Goal: Information Seeking & Learning: Check status

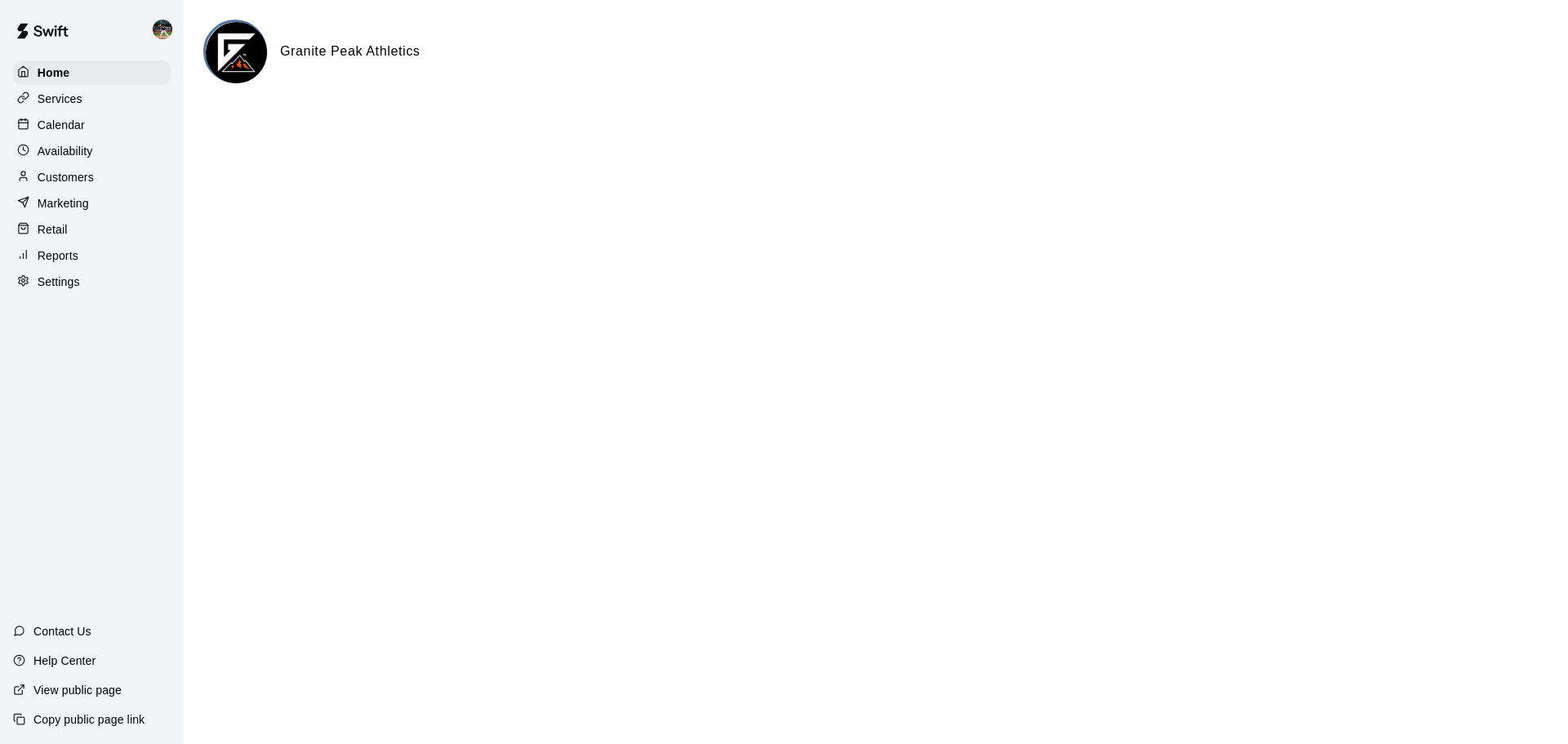
click at [105, 123] on div "Calendar" at bounding box center [92, 125] width 158 height 24
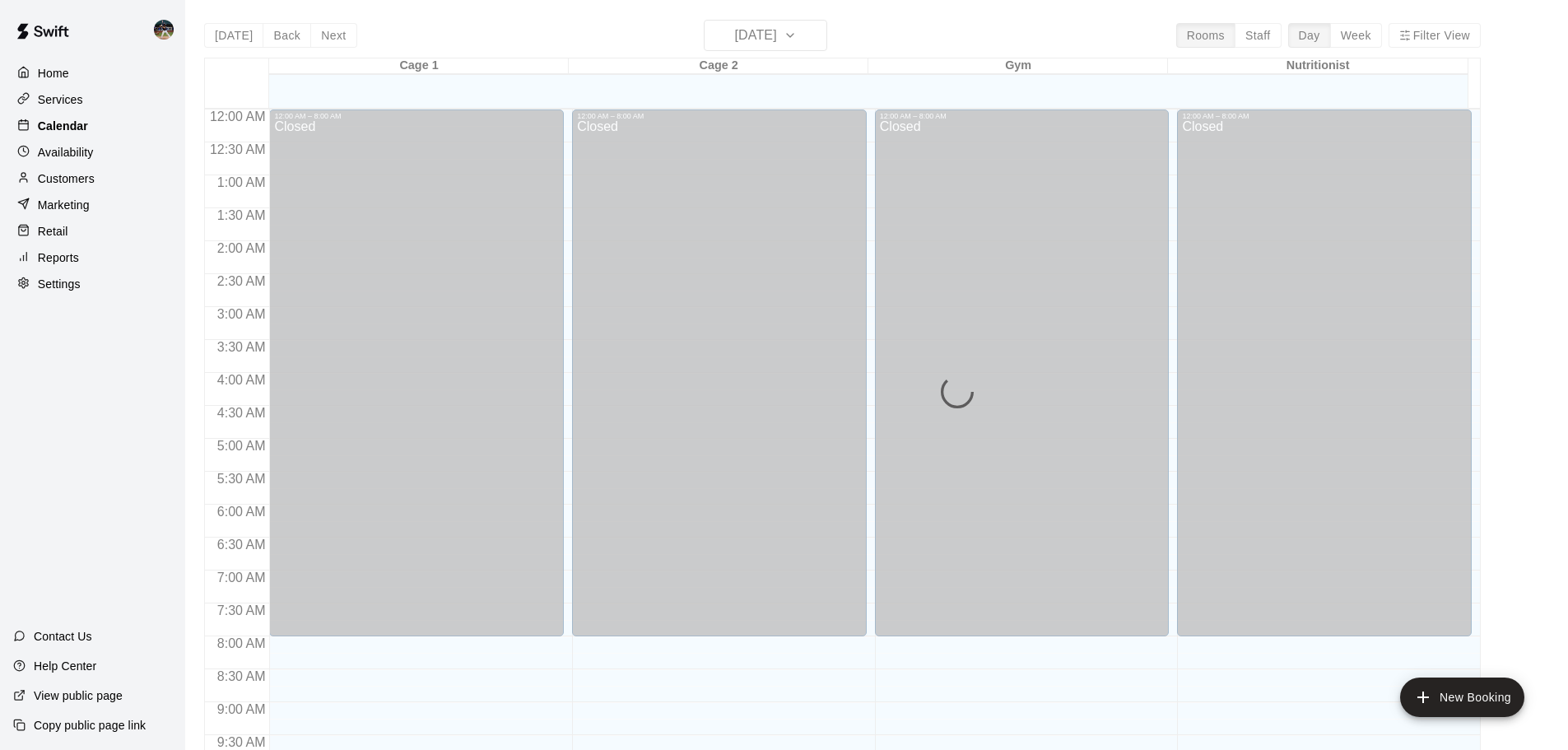
scroll to position [648, 0]
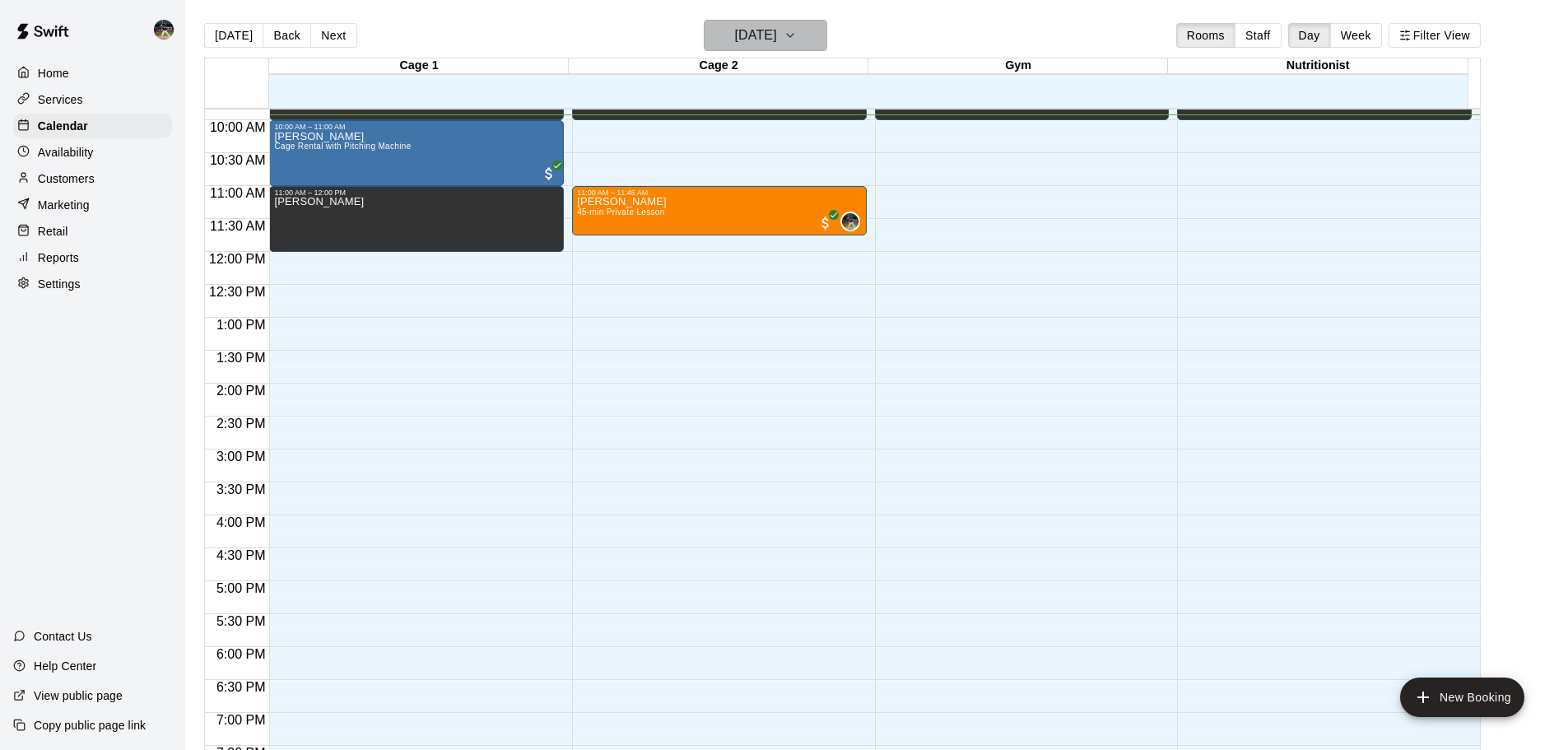
click at [751, 34] on h6 "[DATE]" at bounding box center [756, 35] width 42 height 23
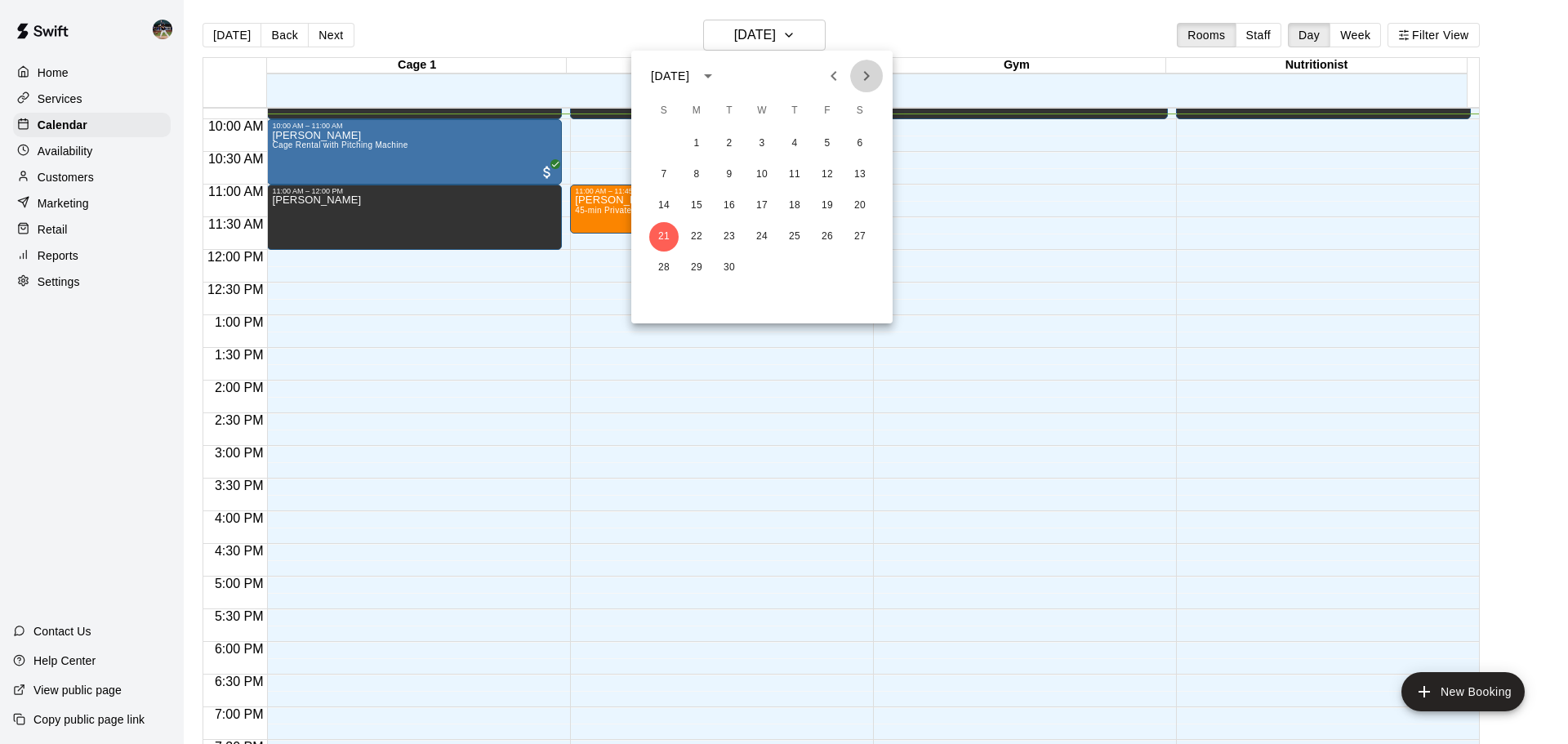
click at [874, 76] on icon "Next month" at bounding box center [866, 76] width 20 height 20
click at [874, 77] on icon "Next month" at bounding box center [866, 76] width 20 height 20
click at [654, 169] on button "2" at bounding box center [664, 175] width 30 height 30
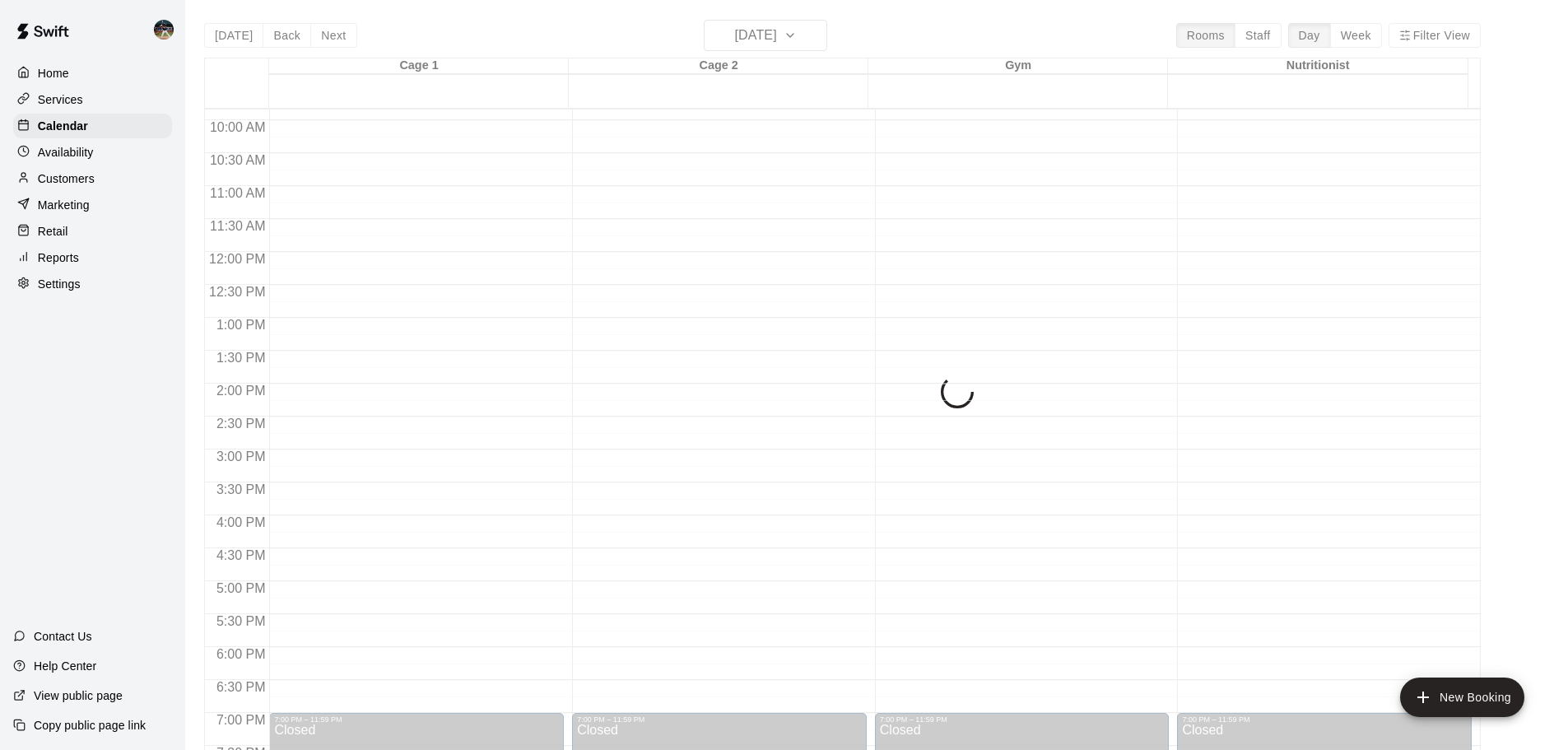
click at [1362, 40] on button "Week" at bounding box center [1356, 35] width 51 height 24
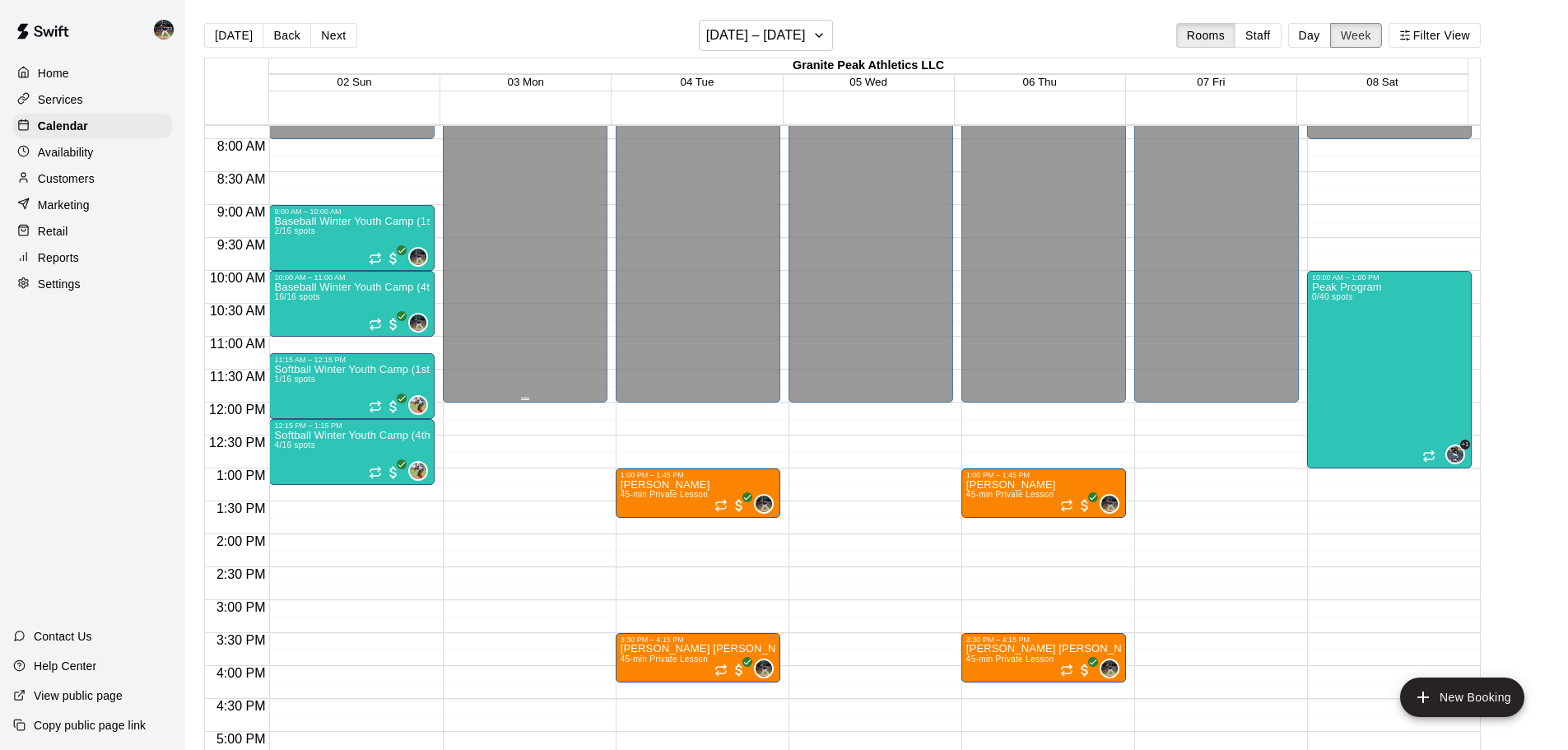
scroll to position [518, 0]
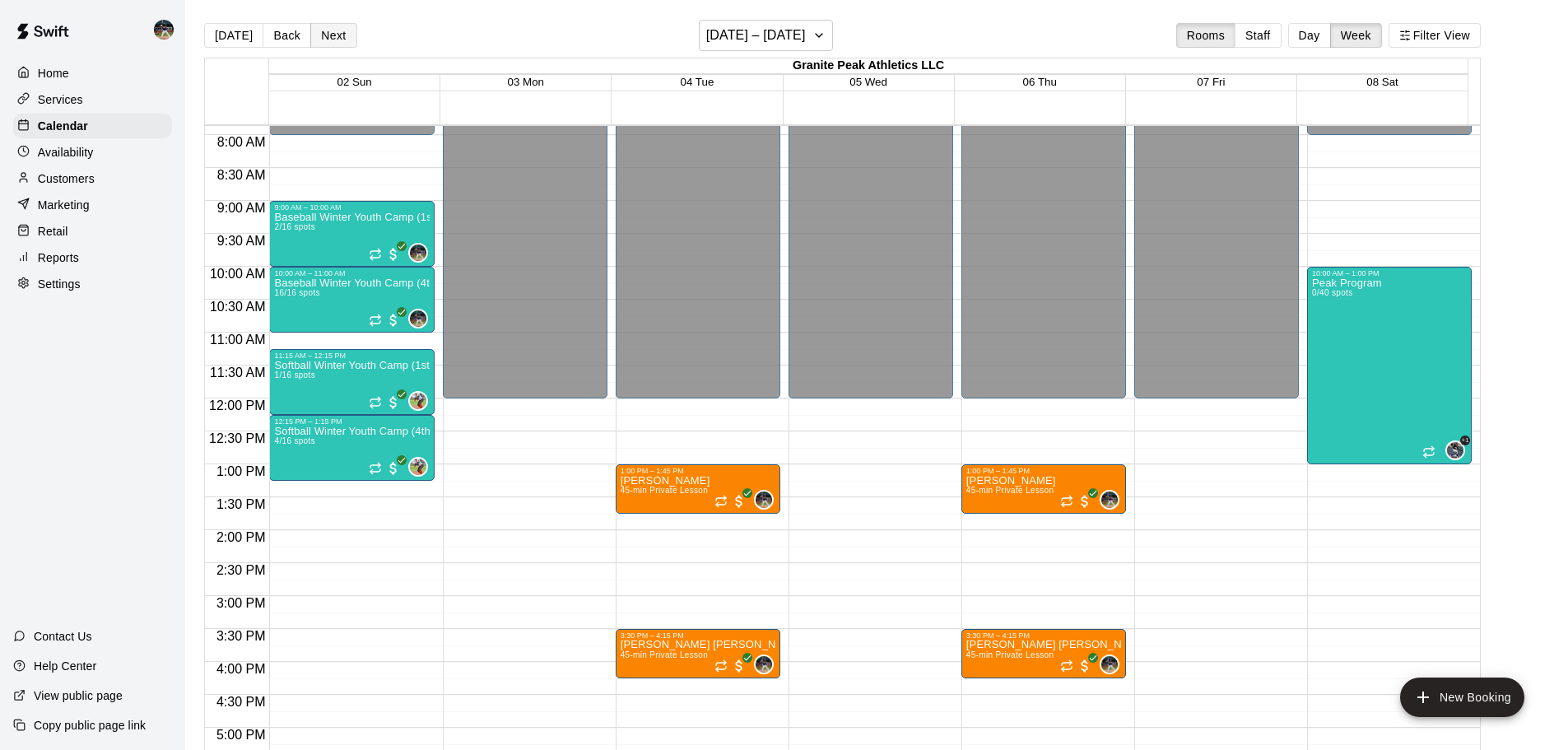
click at [340, 33] on button "Next" at bounding box center [333, 35] width 46 height 24
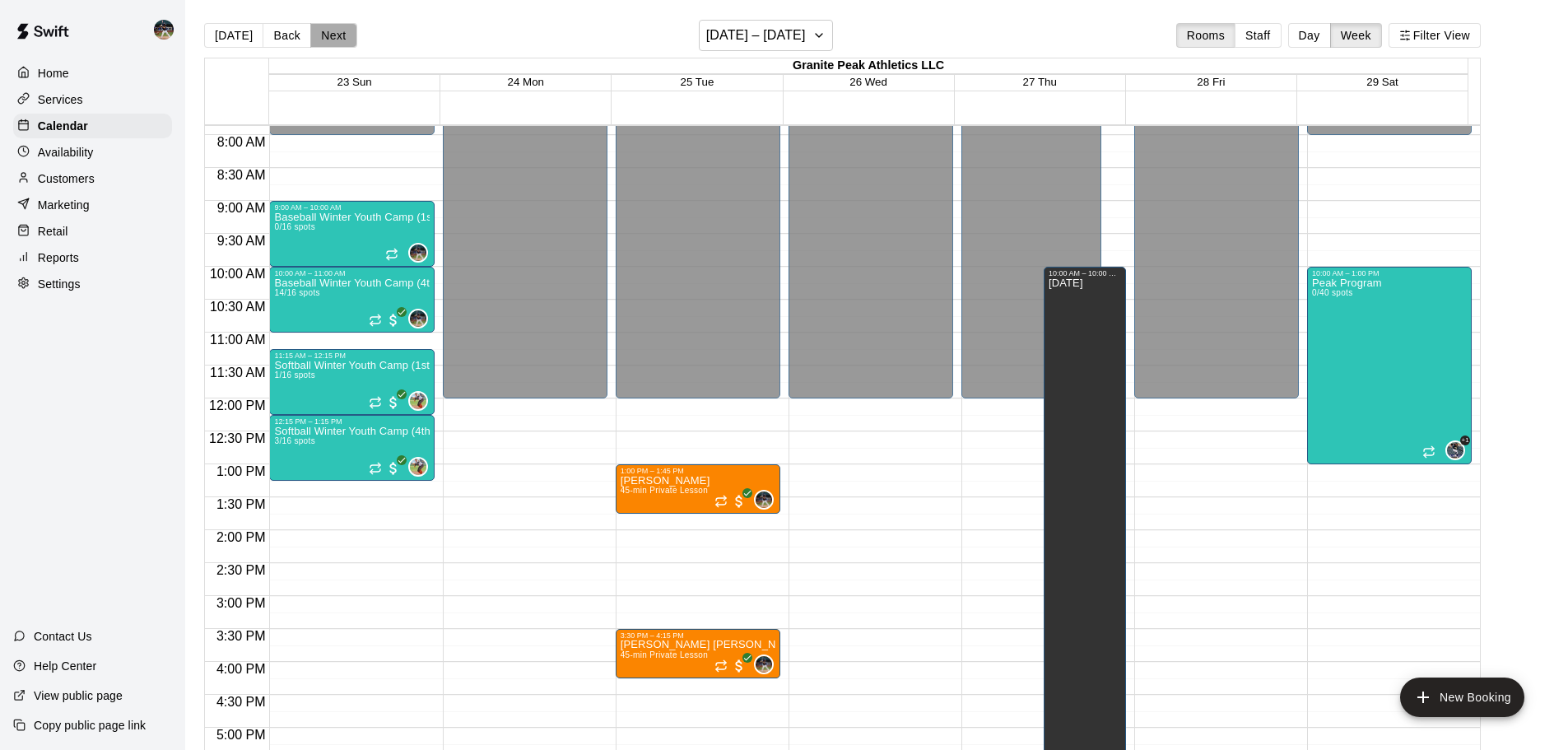
click at [340, 33] on button "Next" at bounding box center [333, 35] width 46 height 24
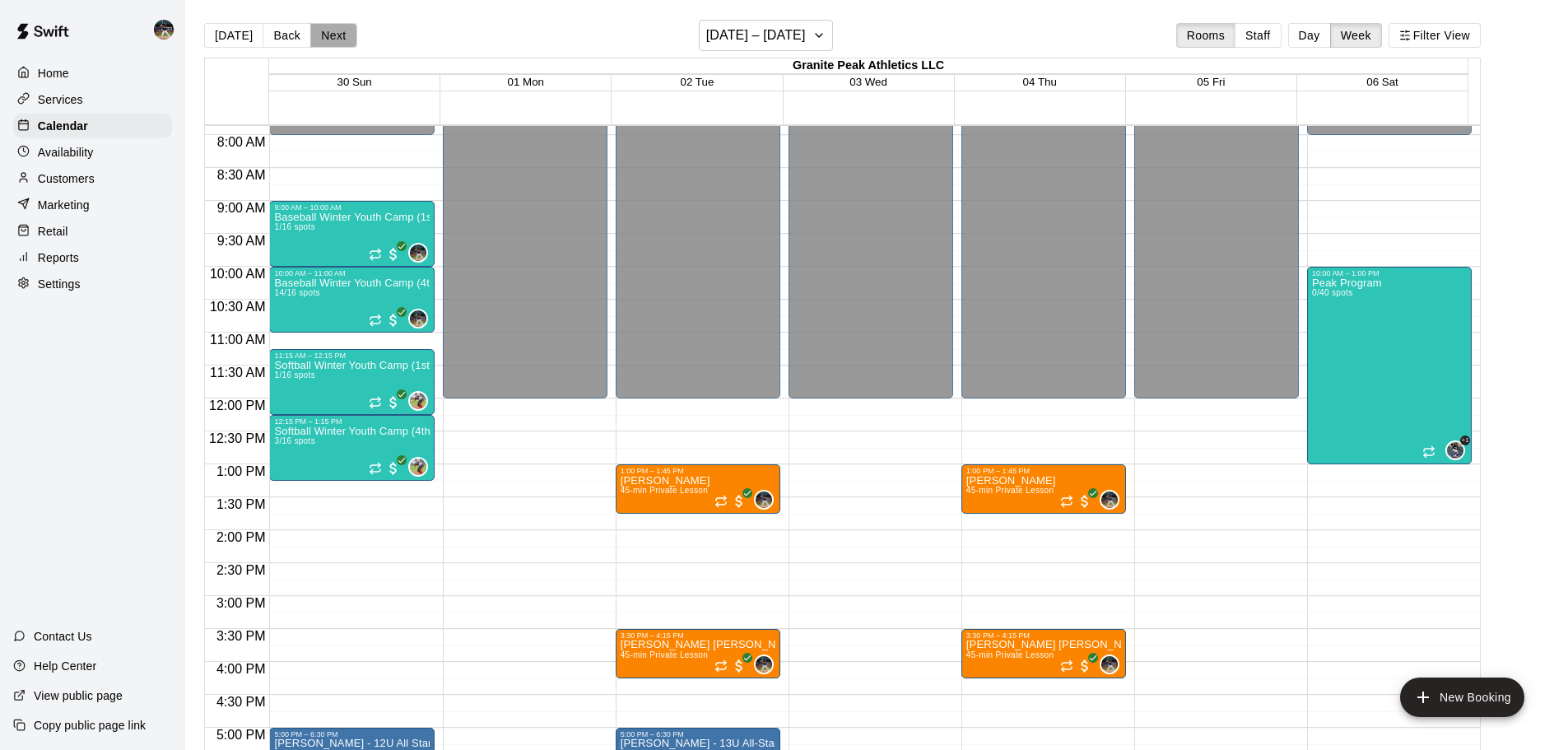
click at [340, 33] on button "Next" at bounding box center [333, 35] width 46 height 24
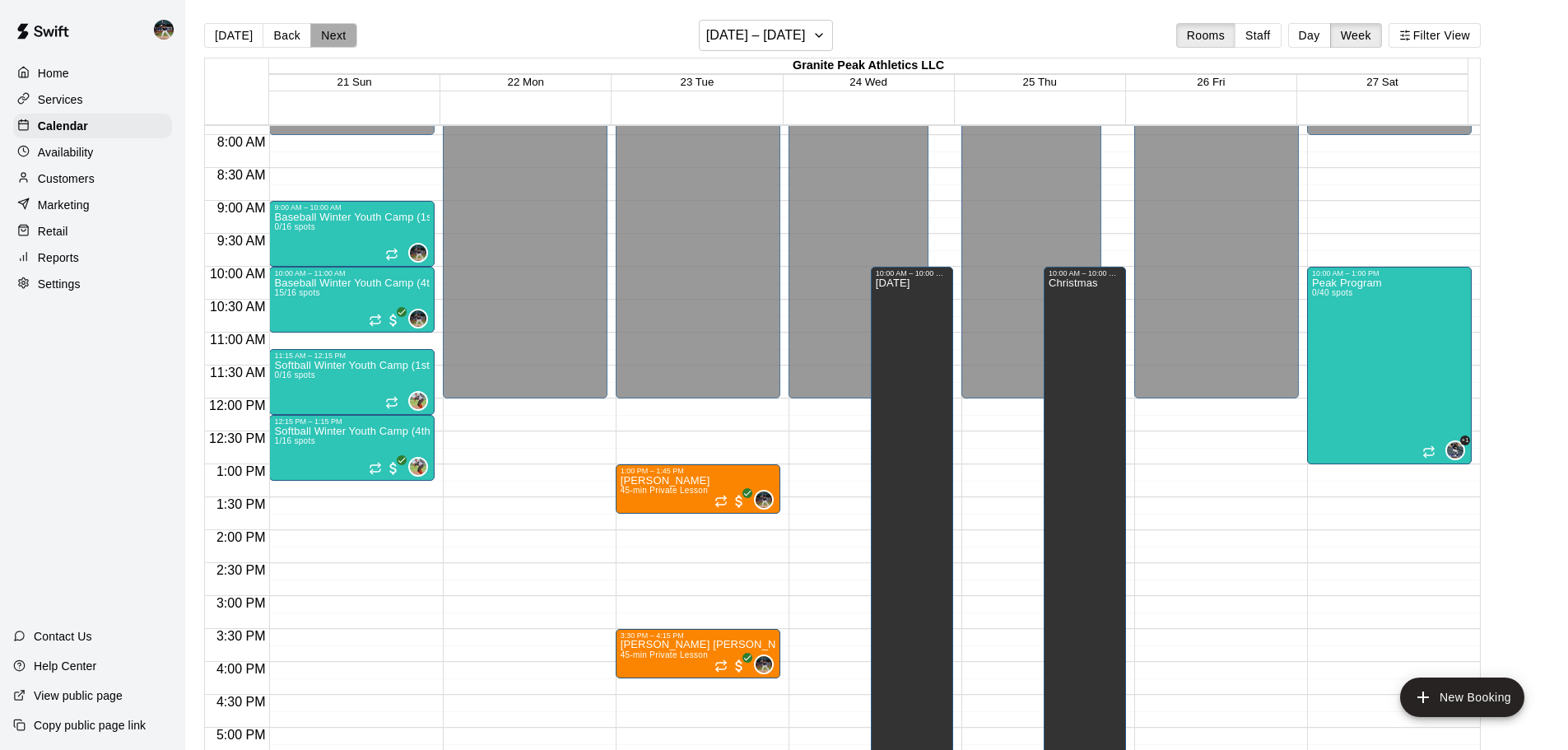
click at [340, 33] on button "Next" at bounding box center [333, 35] width 46 height 24
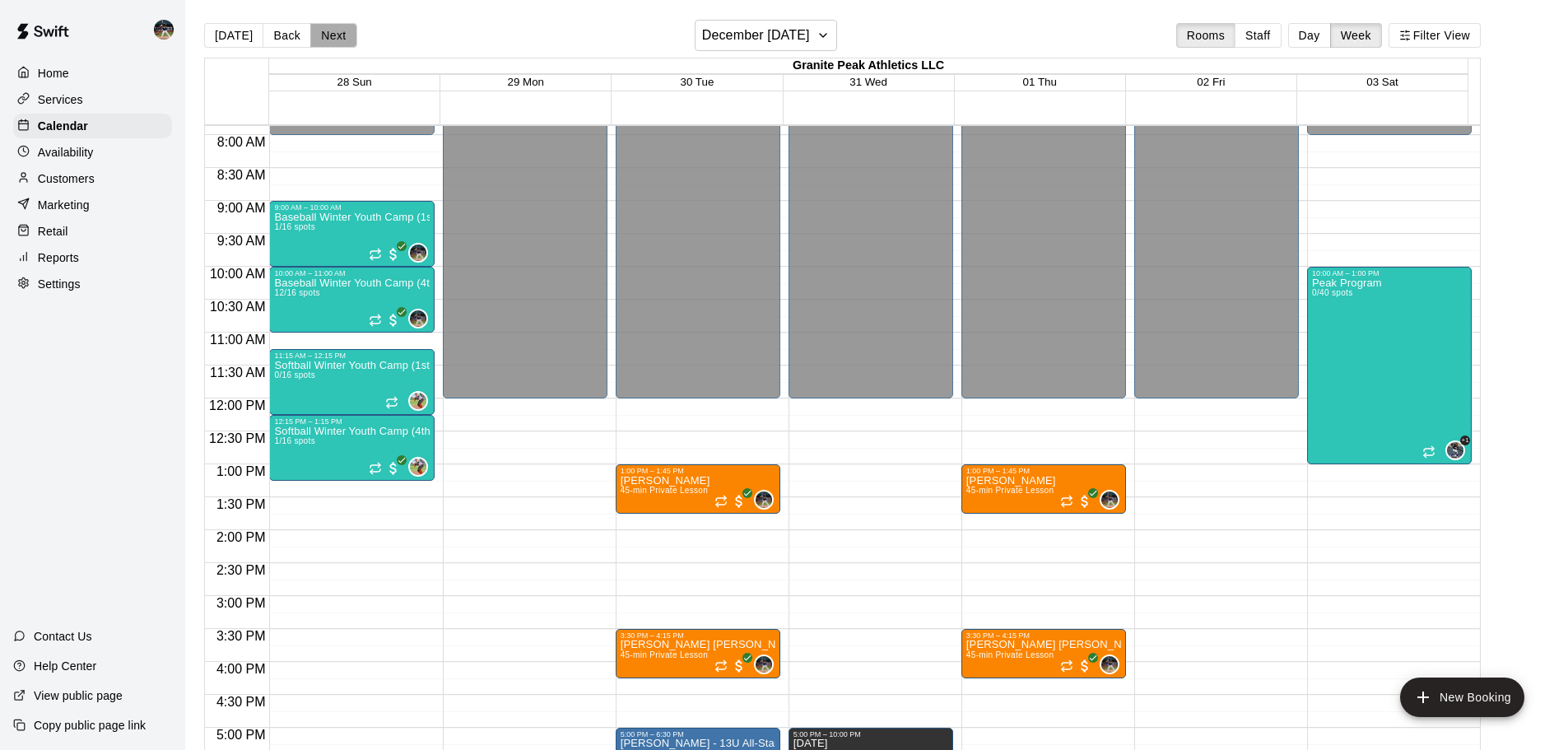
click at [340, 33] on button "Next" at bounding box center [333, 35] width 46 height 24
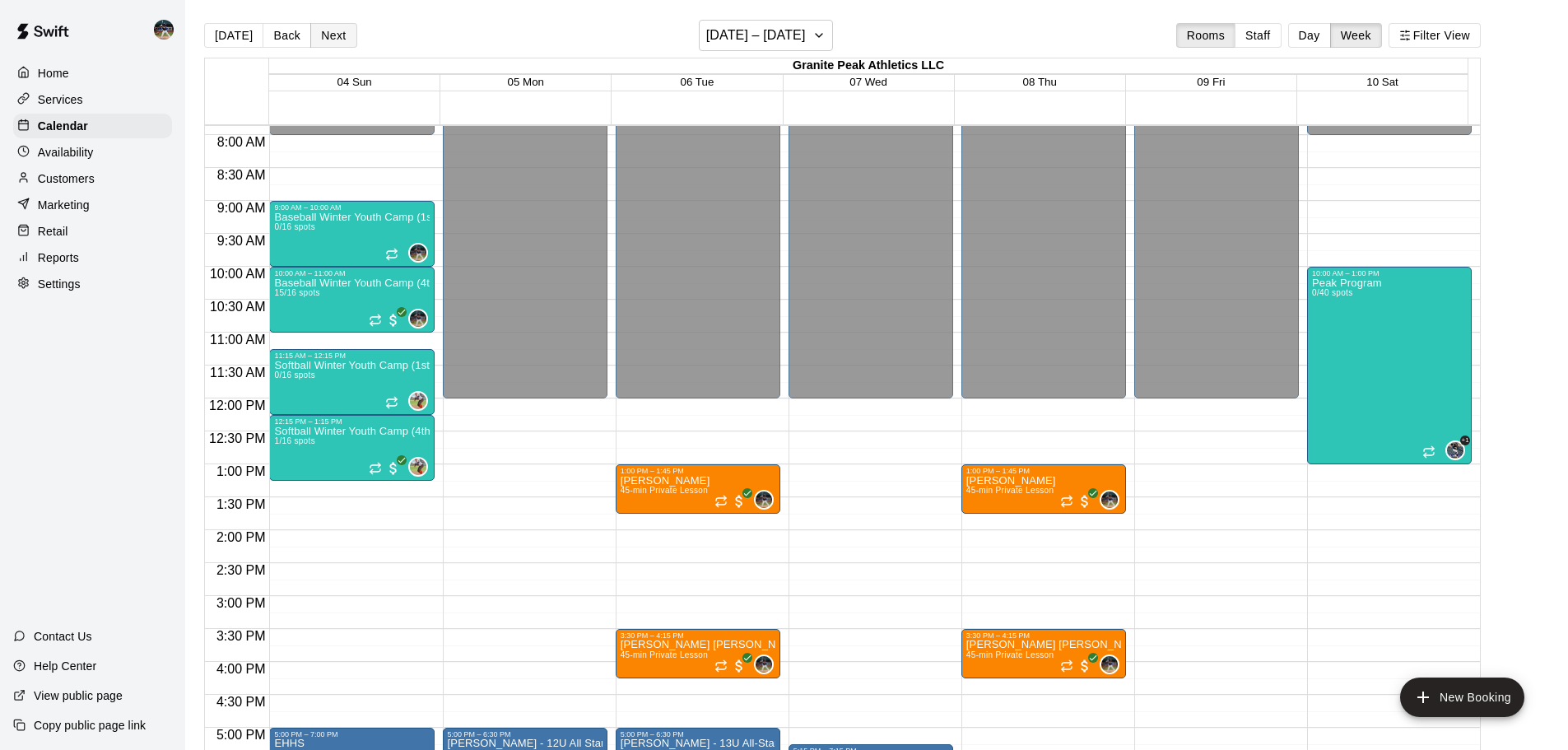
click at [340, 33] on button "Next" at bounding box center [333, 35] width 46 height 24
click at [375, 38] on div "[DATE] Back Next [DATE] – [DATE] Rooms Staff Day Week Filter View" at bounding box center [842, 39] width 1276 height 38
drag, startPoint x: 191, startPoint y: 30, endPoint x: 214, endPoint y: 24, distance: 23.8
click at [191, 28] on main "[DATE] Back Next [DATE] – [DATE] Rooms Staff Day Week Filter View Granite Peak …" at bounding box center [876, 388] width 1383 height 776
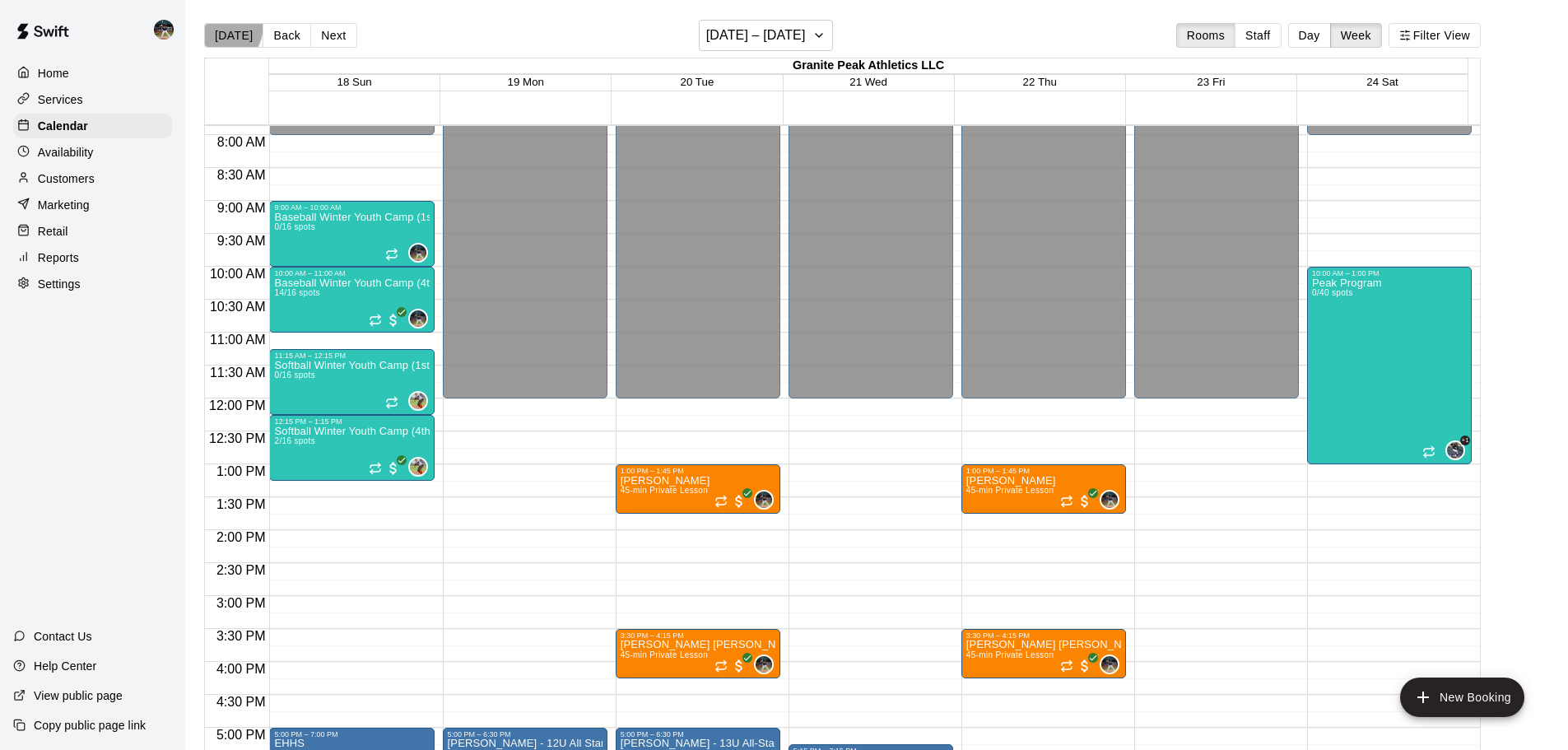
click at [215, 24] on button "[DATE]" at bounding box center [234, 35] width 60 height 24
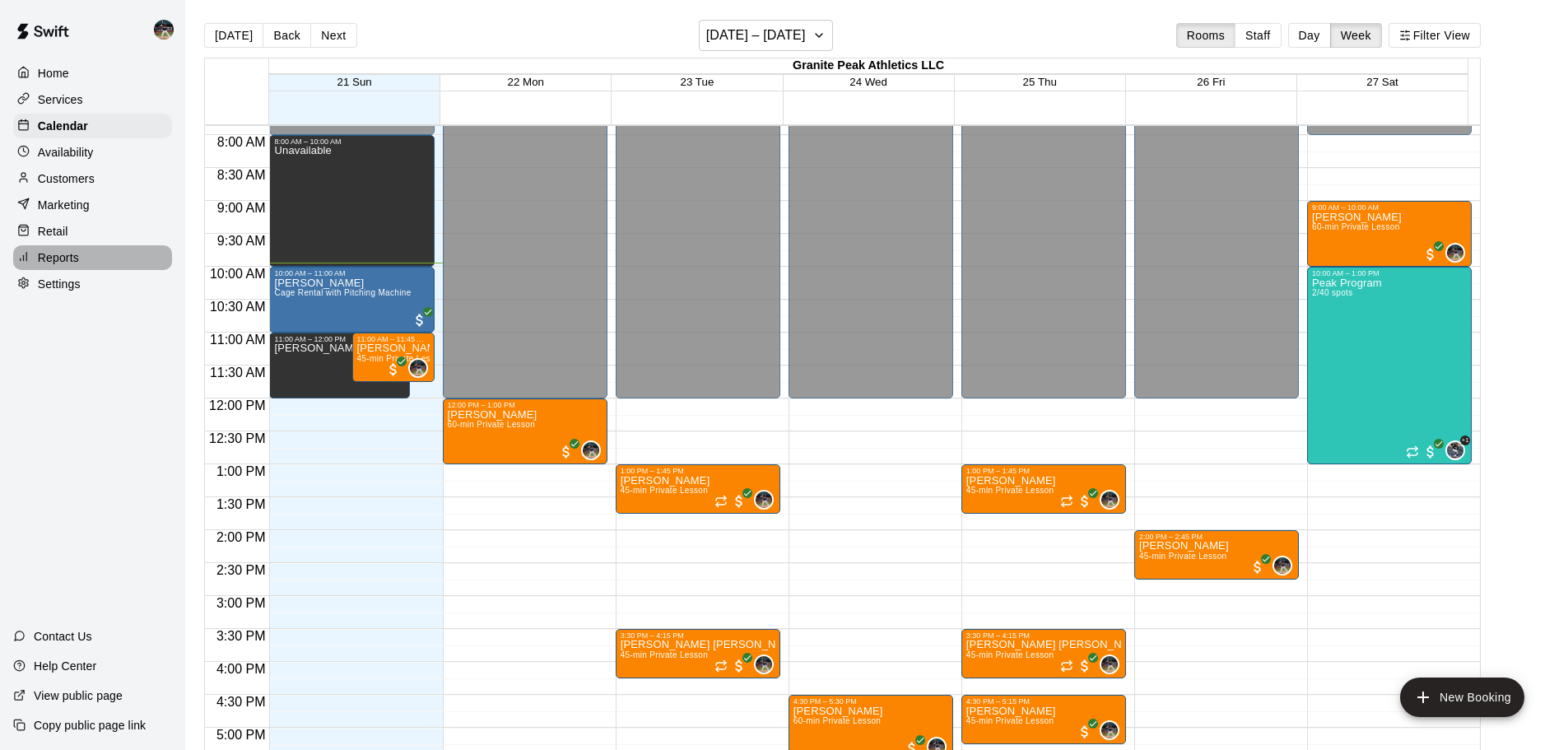
click at [109, 261] on div "Reports" at bounding box center [93, 258] width 159 height 24
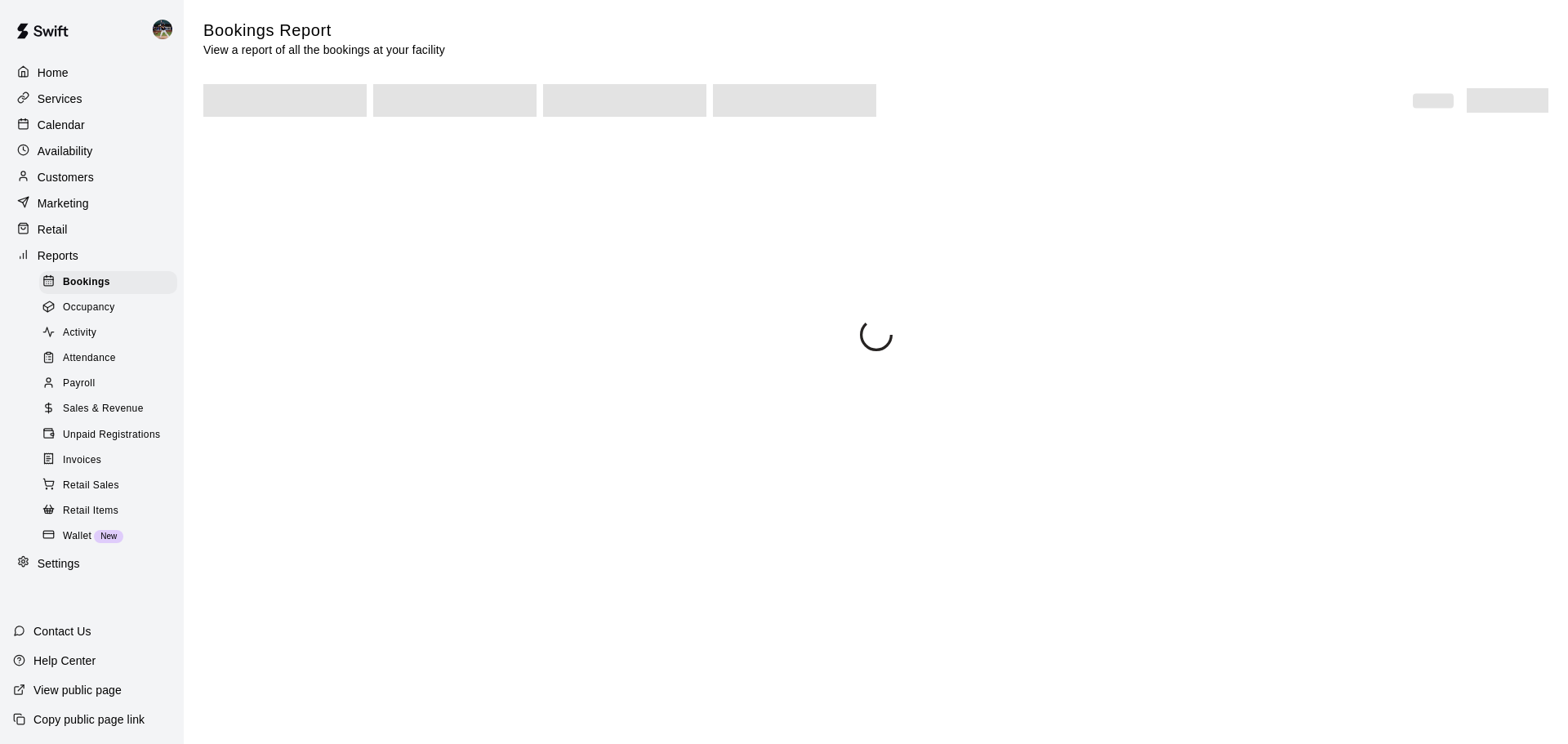
click at [114, 418] on span "Sales & Revenue" at bounding box center [103, 409] width 81 height 16
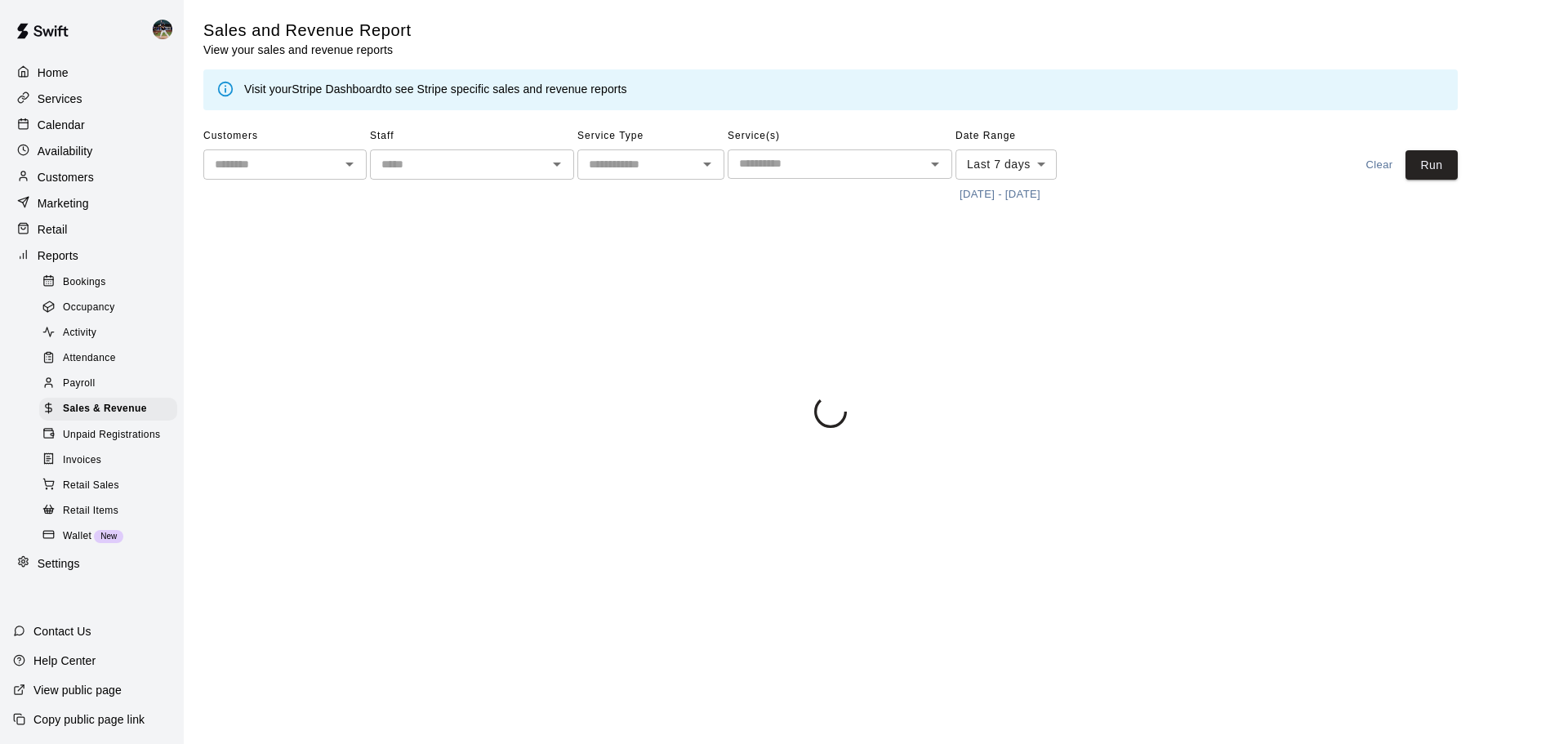
click at [1019, 190] on button "[DATE] - [DATE]" at bounding box center [999, 195] width 89 height 25
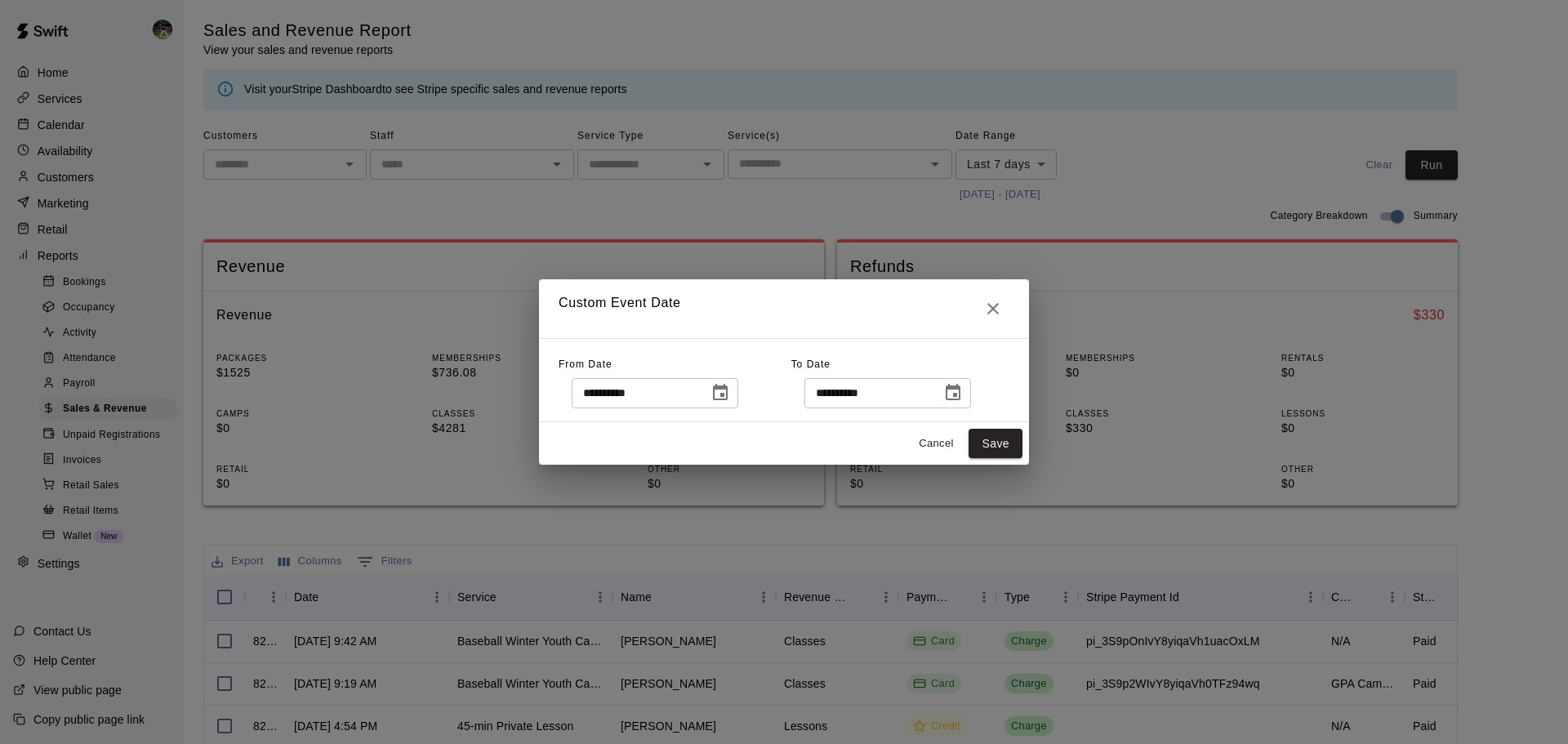
click at [730, 397] on icon "Choose date, selected date is Sep 14, 2025" at bounding box center [720, 393] width 20 height 20
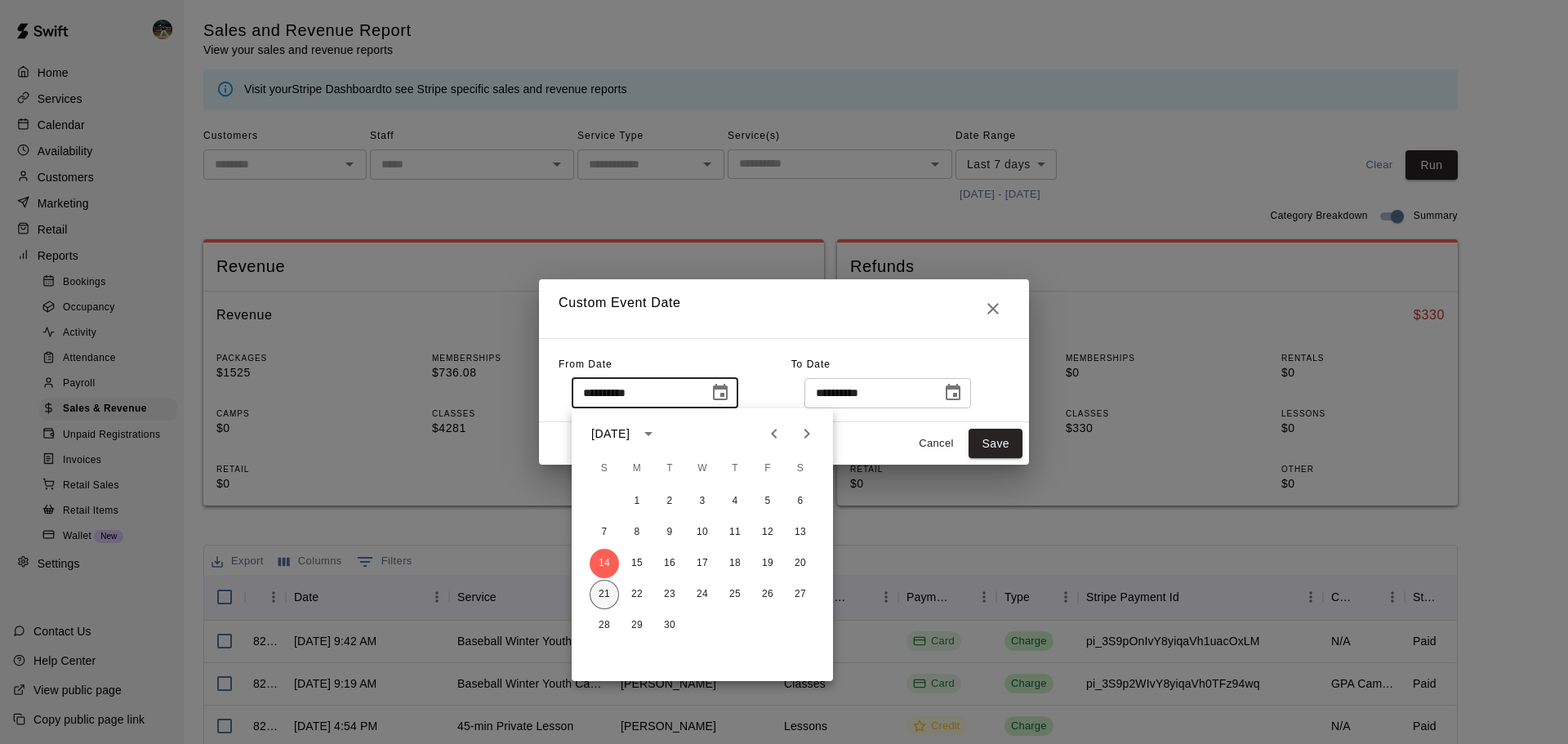
click at [610, 594] on button "21" at bounding box center [604, 594] width 30 height 30
type input "**********"
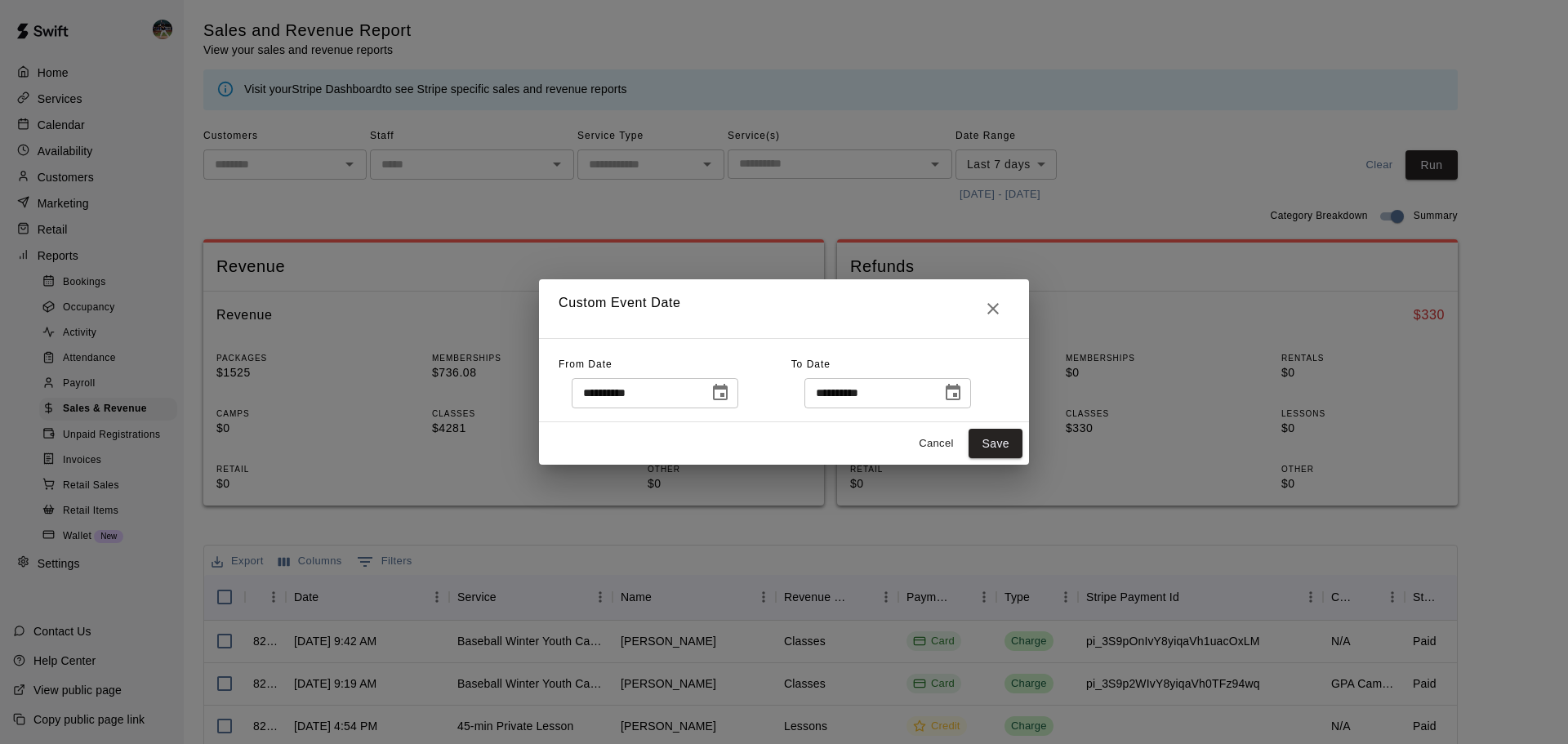
click at [1025, 437] on div "Cancel Save" at bounding box center [783, 444] width 490 height 43
click at [1006, 446] on button "Save" at bounding box center [995, 444] width 54 height 30
type input "******"
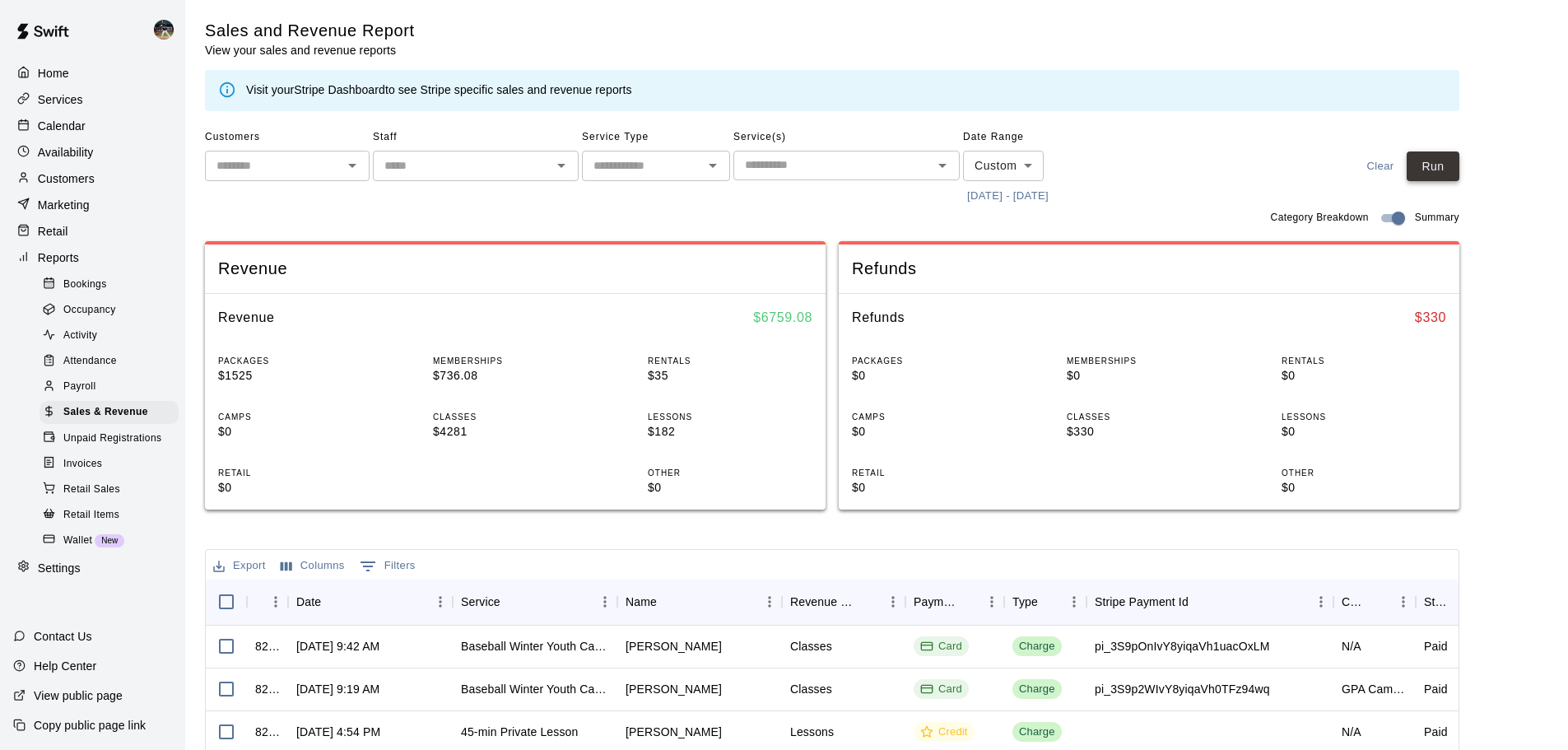
click at [1456, 161] on button "Run" at bounding box center [1433, 167] width 52 height 31
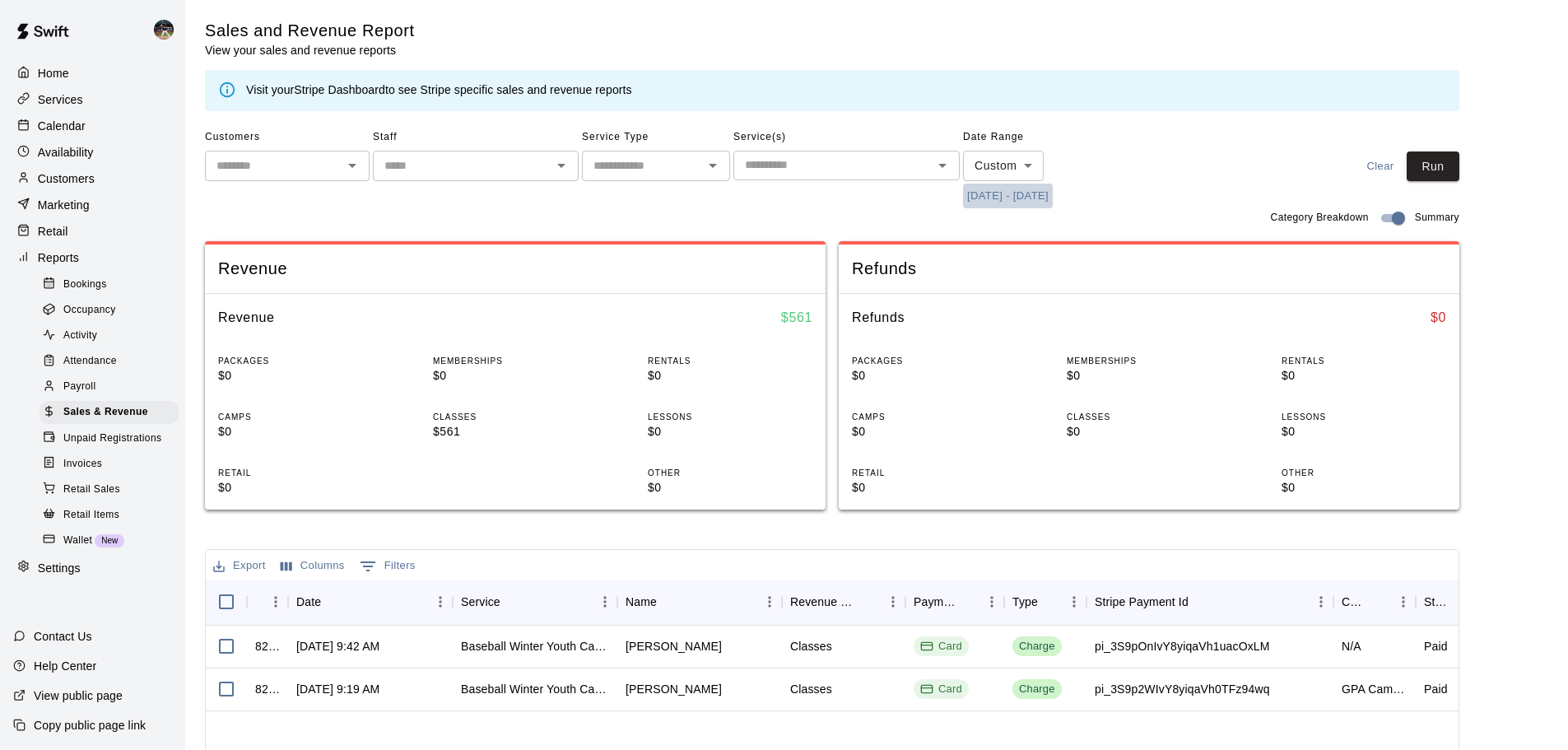
click at [1004, 192] on button "[DATE] - [DATE]" at bounding box center [1007, 196] width 89 height 25
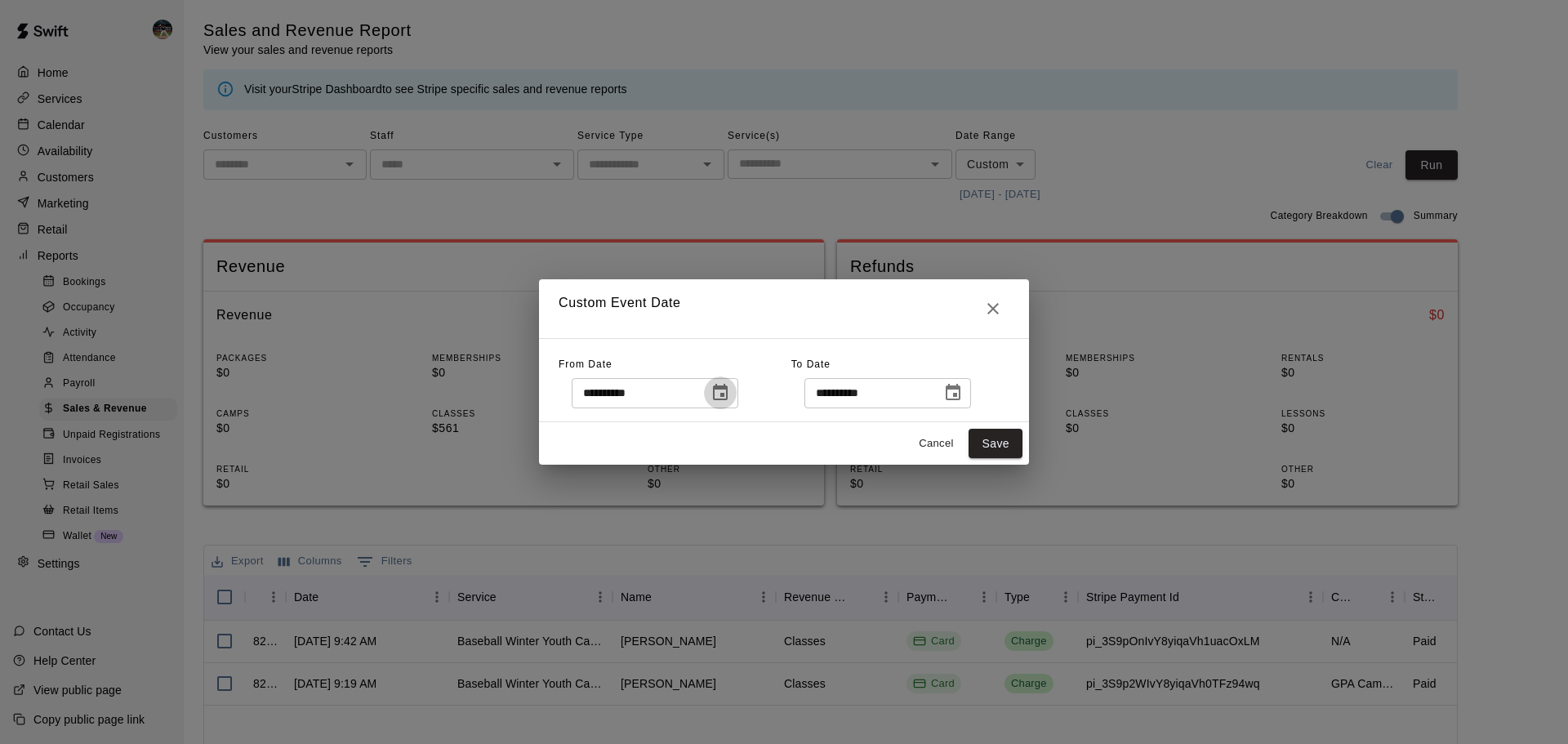
click at [737, 403] on button "Choose date, selected date is Sep 21, 2025" at bounding box center [720, 393] width 32 height 32
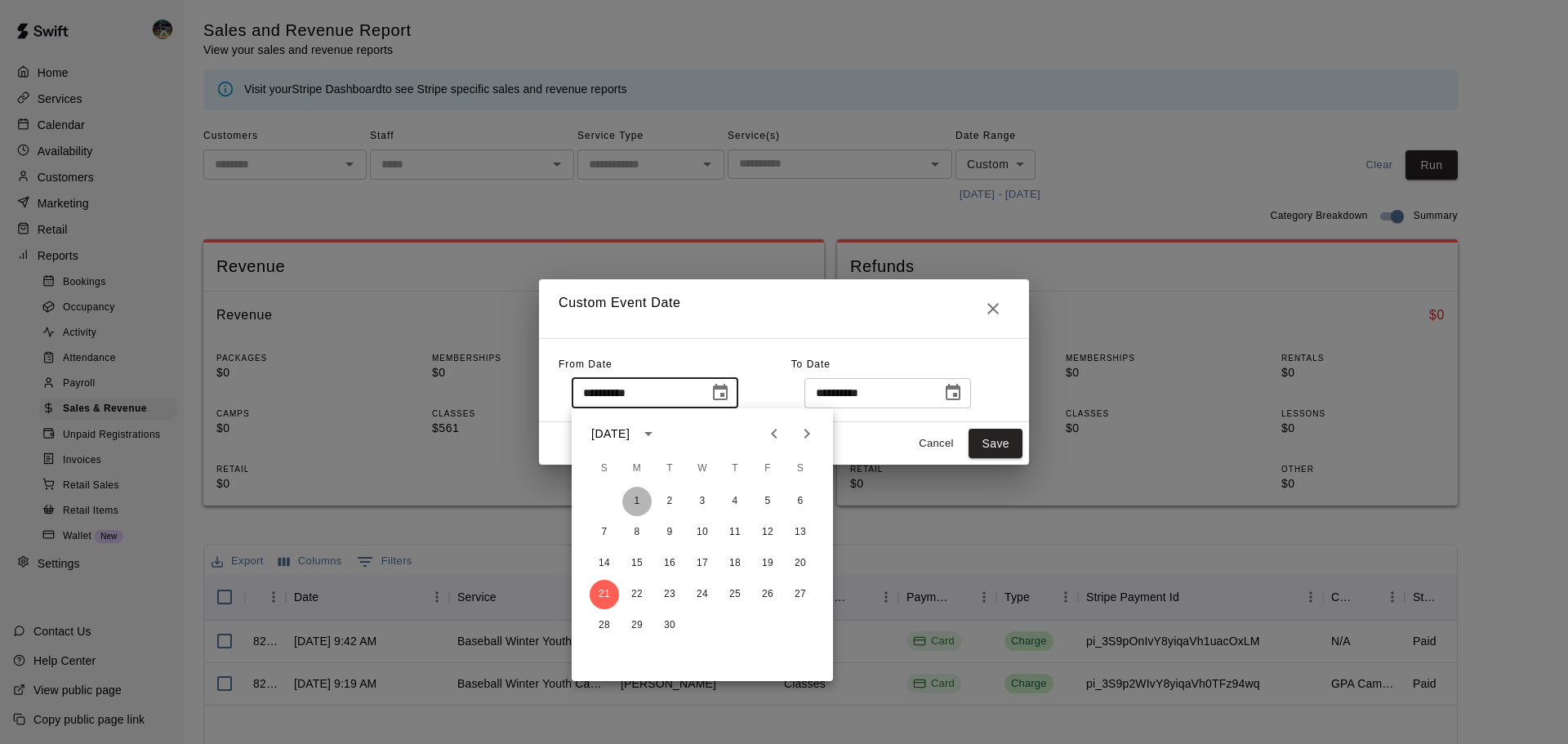
click at [632, 497] on button "1" at bounding box center [636, 501] width 30 height 30
type input "**********"
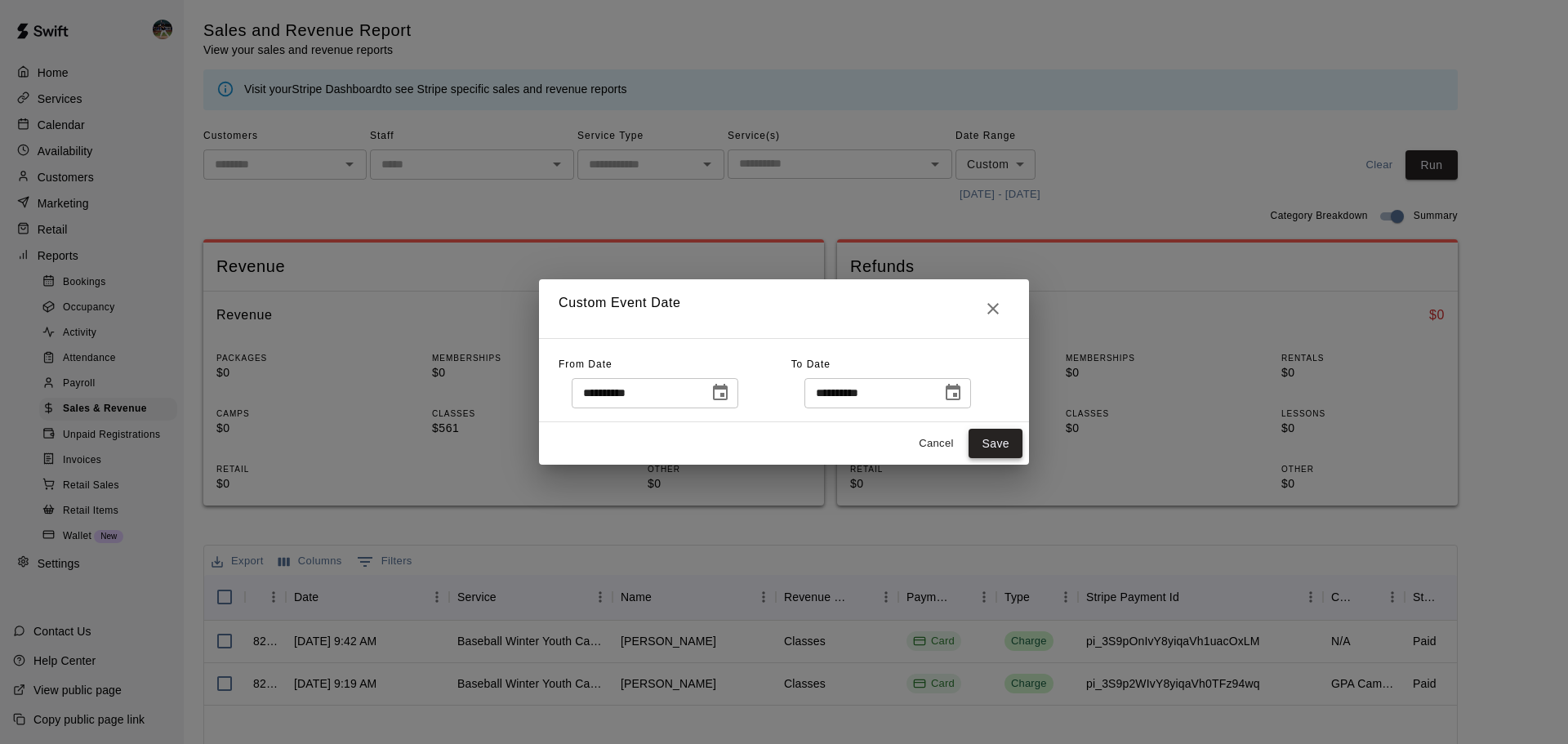
click at [981, 453] on button "Save" at bounding box center [995, 444] width 54 height 30
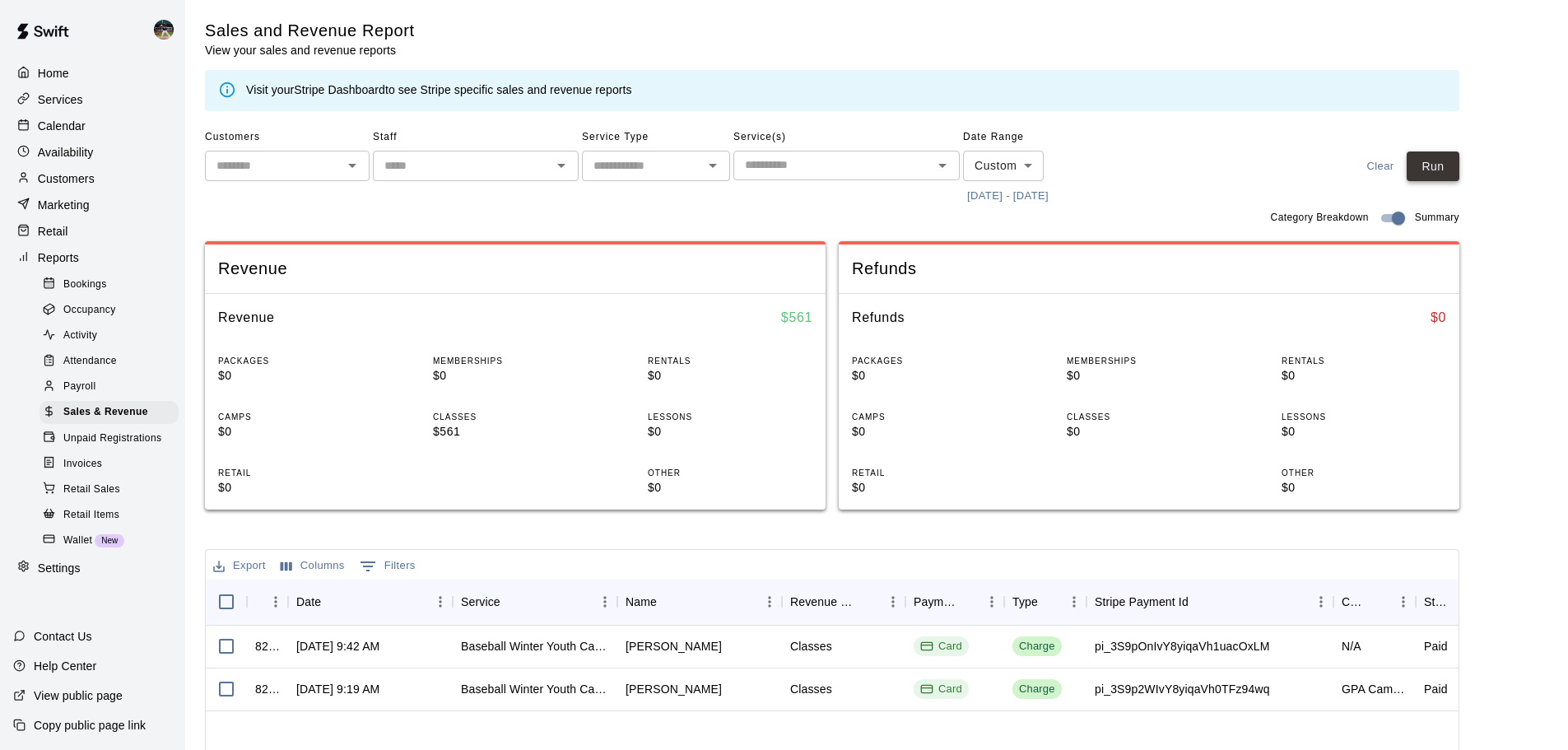
click at [1443, 168] on button "Run" at bounding box center [1433, 167] width 52 height 31
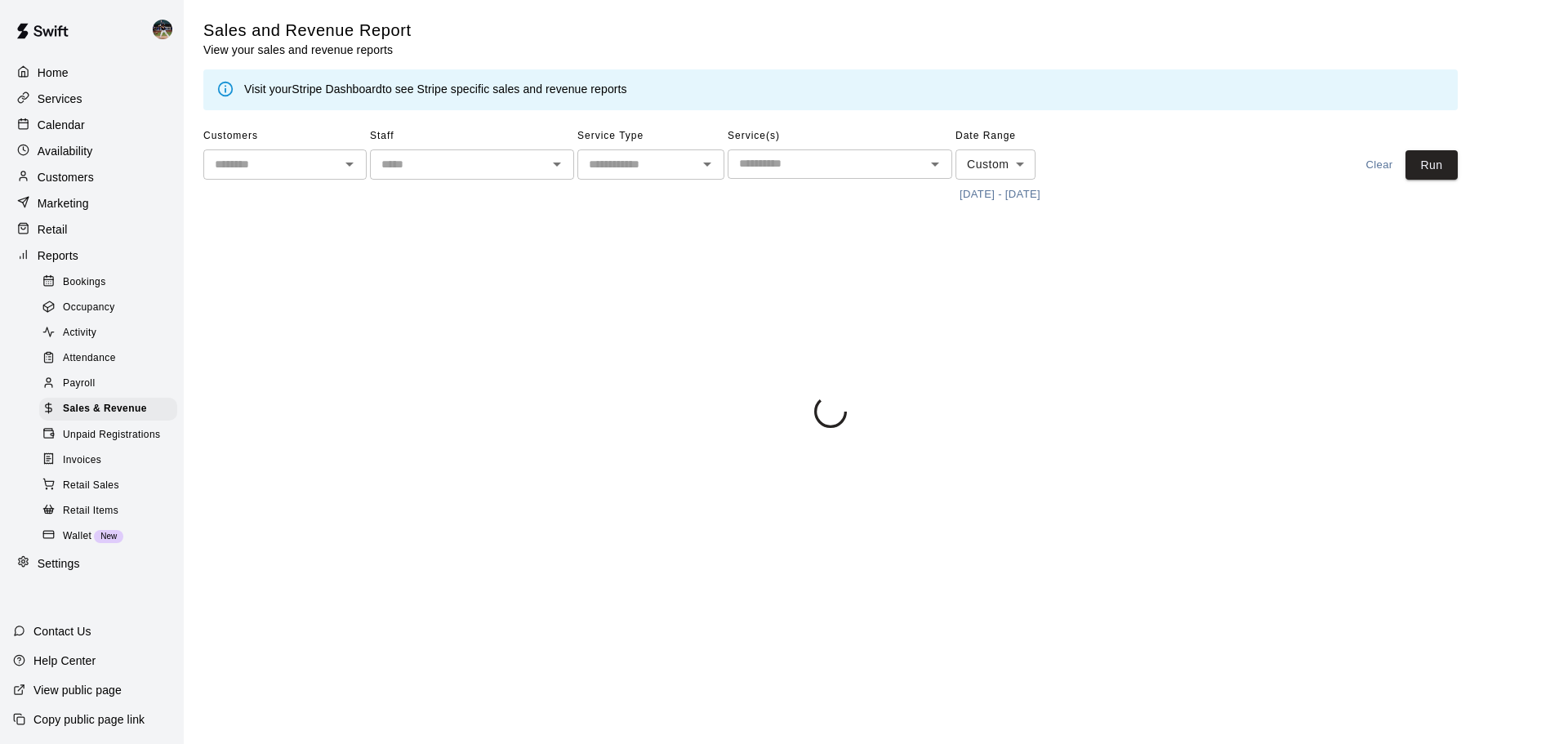
drag, startPoint x: 100, startPoint y: 127, endPoint x: 155, endPoint y: 1, distance: 137.5
click at [100, 127] on div "Calendar" at bounding box center [92, 125] width 158 height 24
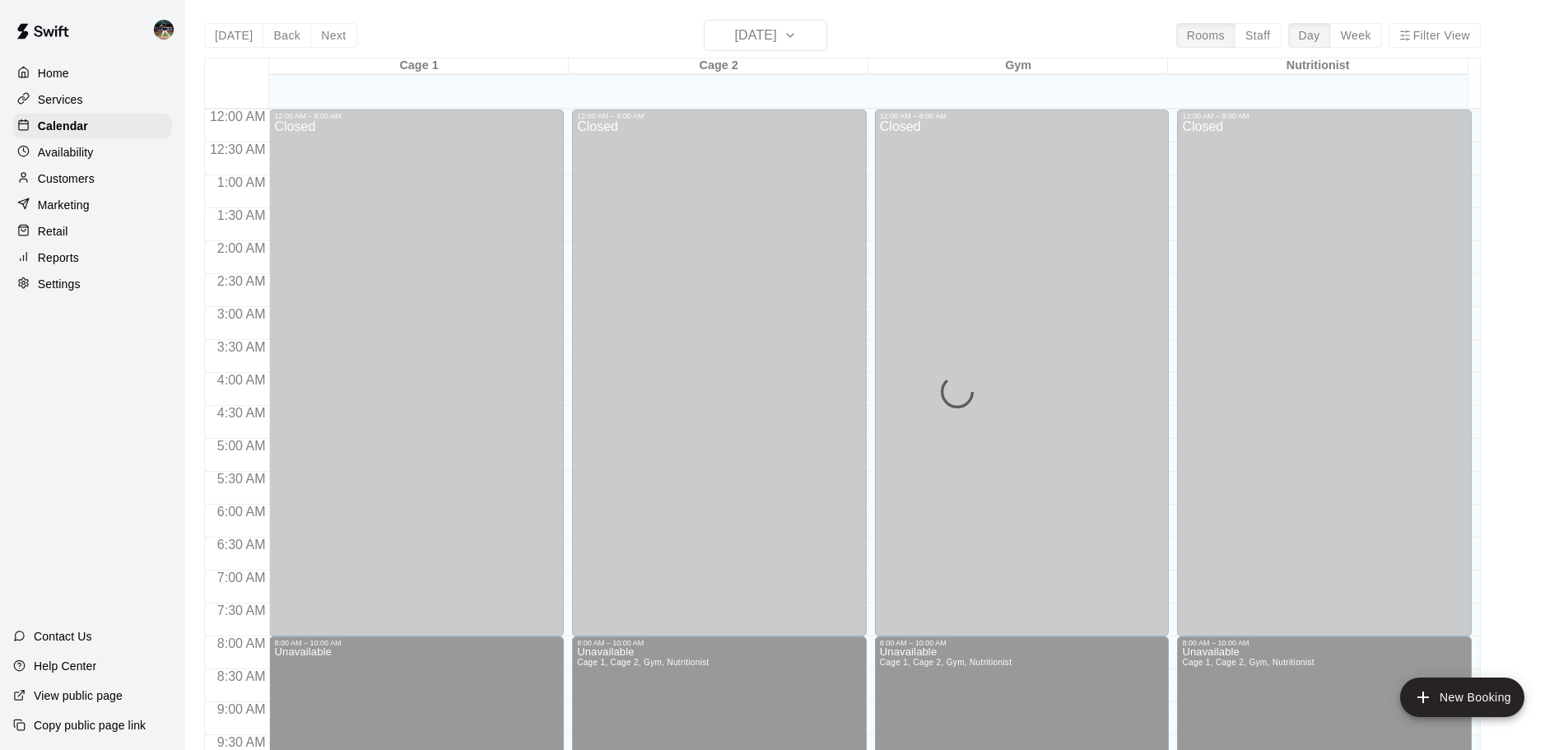
scroll to position [655, 0]
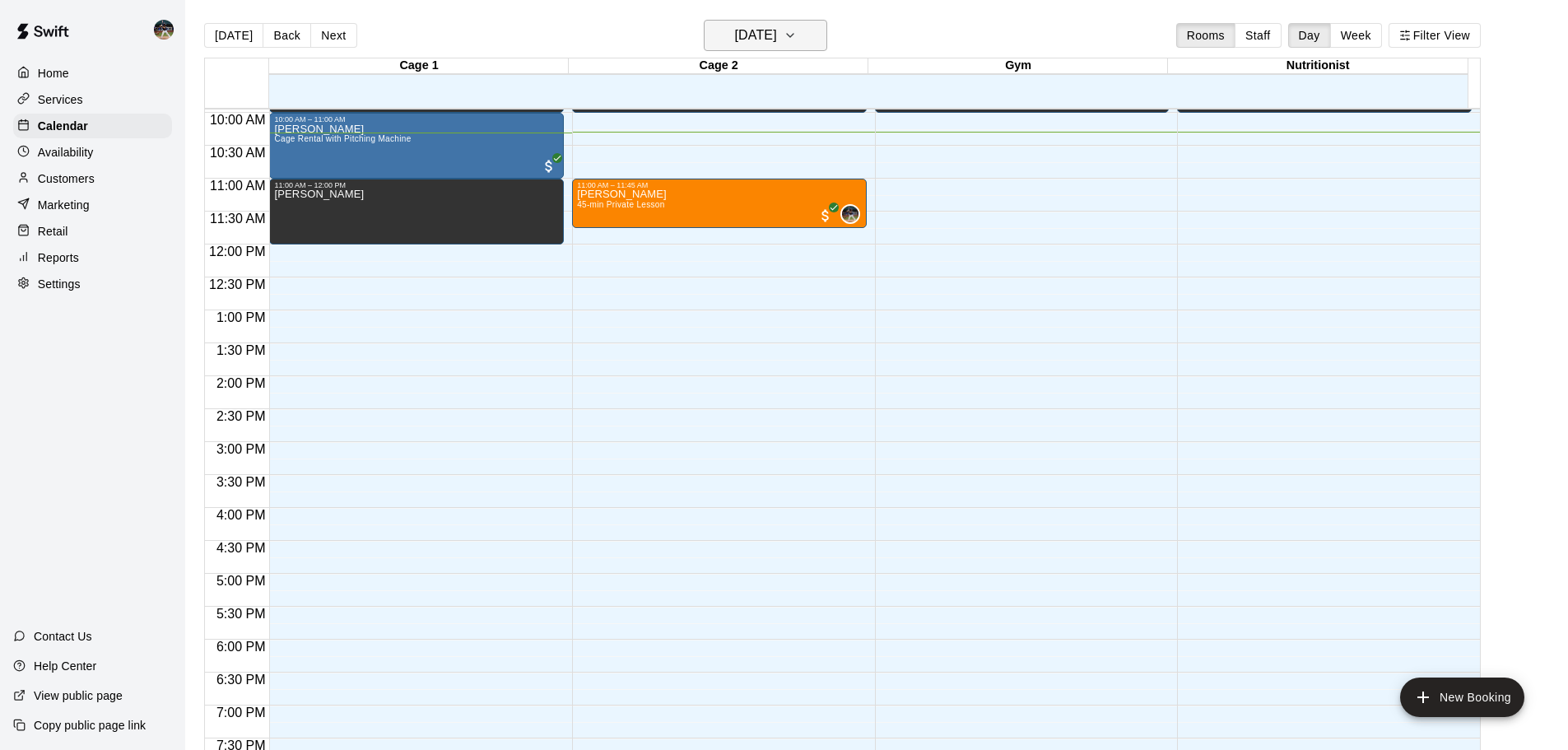
click at [773, 23] on button "[DATE]" at bounding box center [765, 35] width 124 height 32
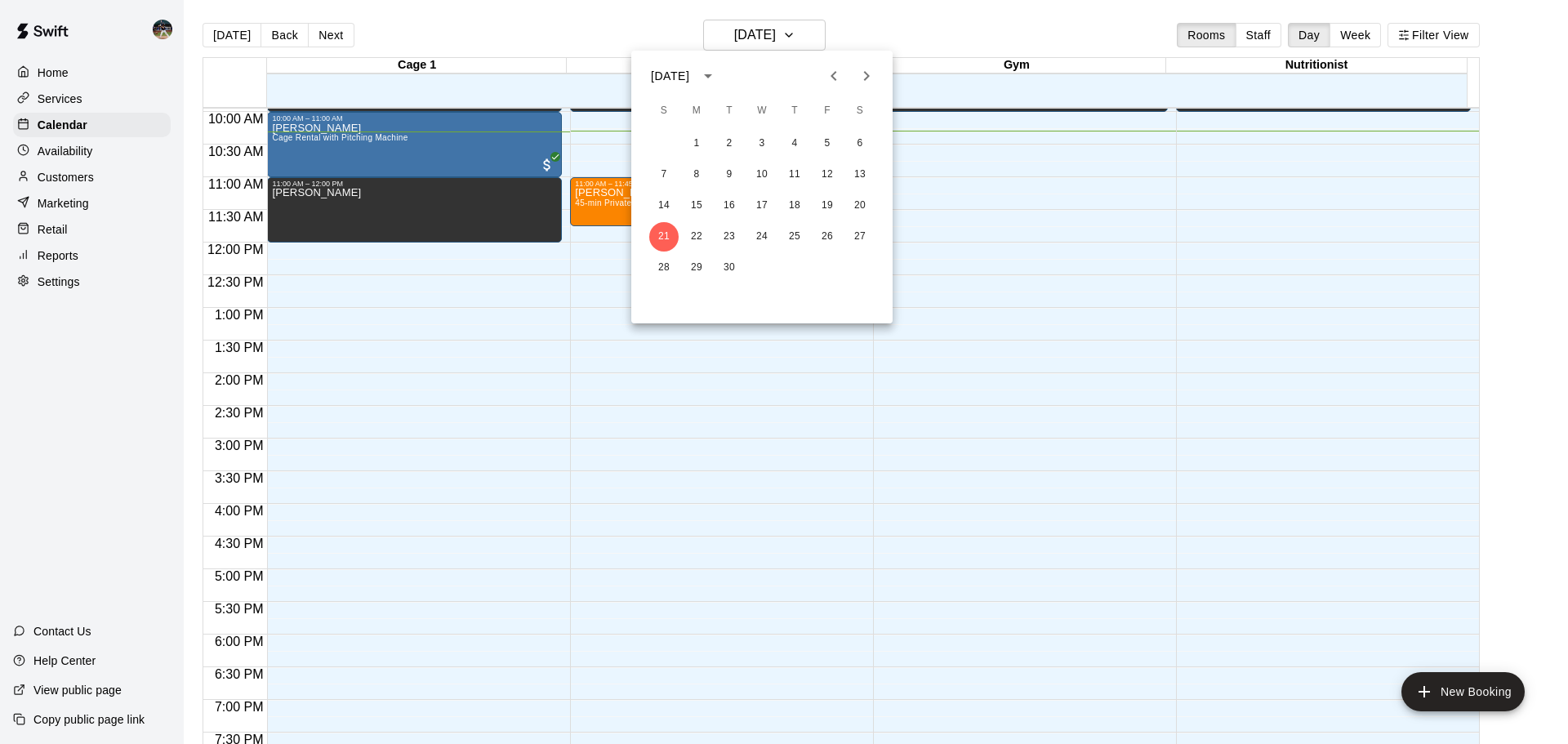
click at [865, 80] on icon "Next month" at bounding box center [866, 75] width 5 height 10
click at [663, 169] on button "2" at bounding box center [664, 175] width 30 height 30
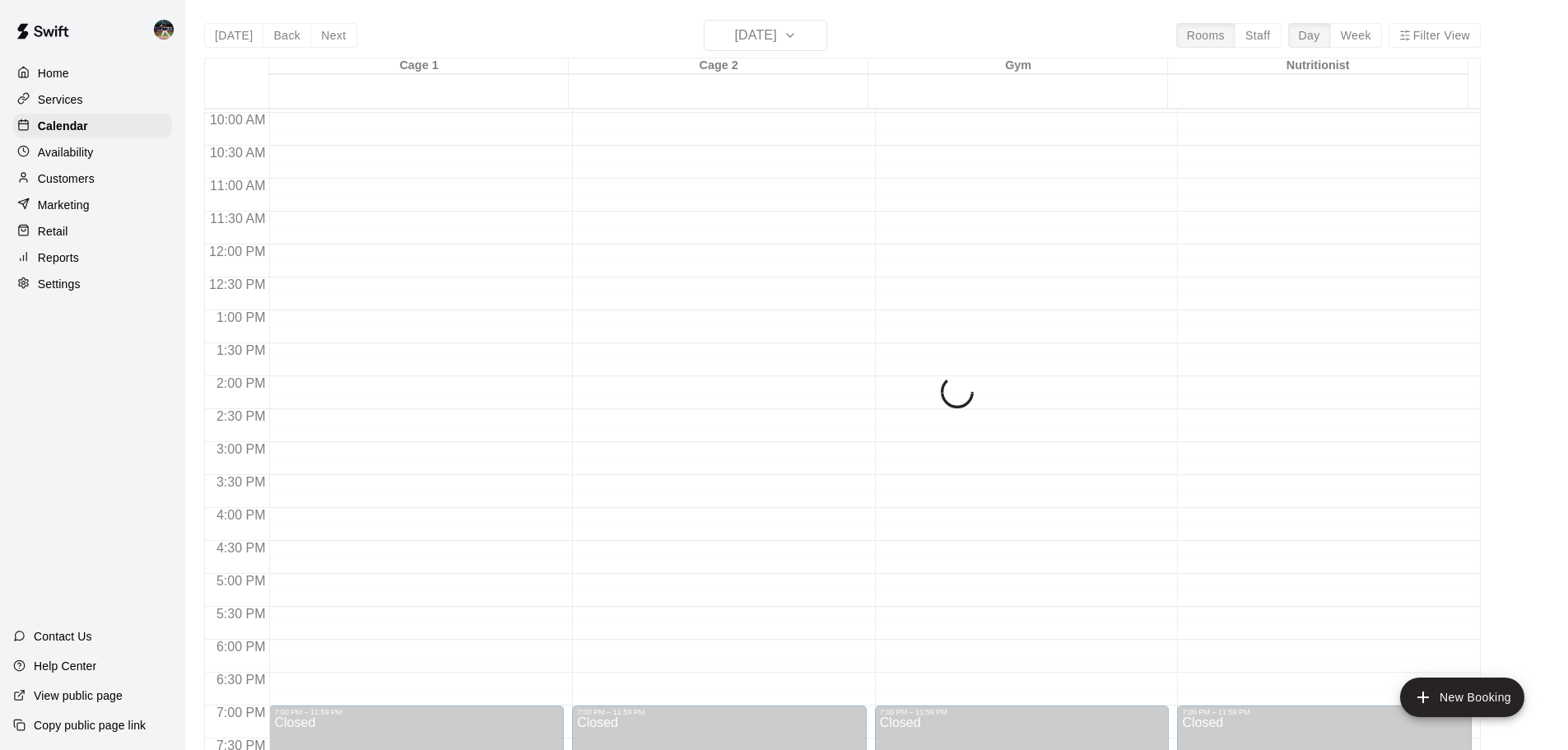
click at [1367, 42] on div "[DATE] Back [DATE][DATE] Rooms Staff Day Week Filter View Cage 1 02 Sun Cage 2 …" at bounding box center [842, 395] width 1276 height 750
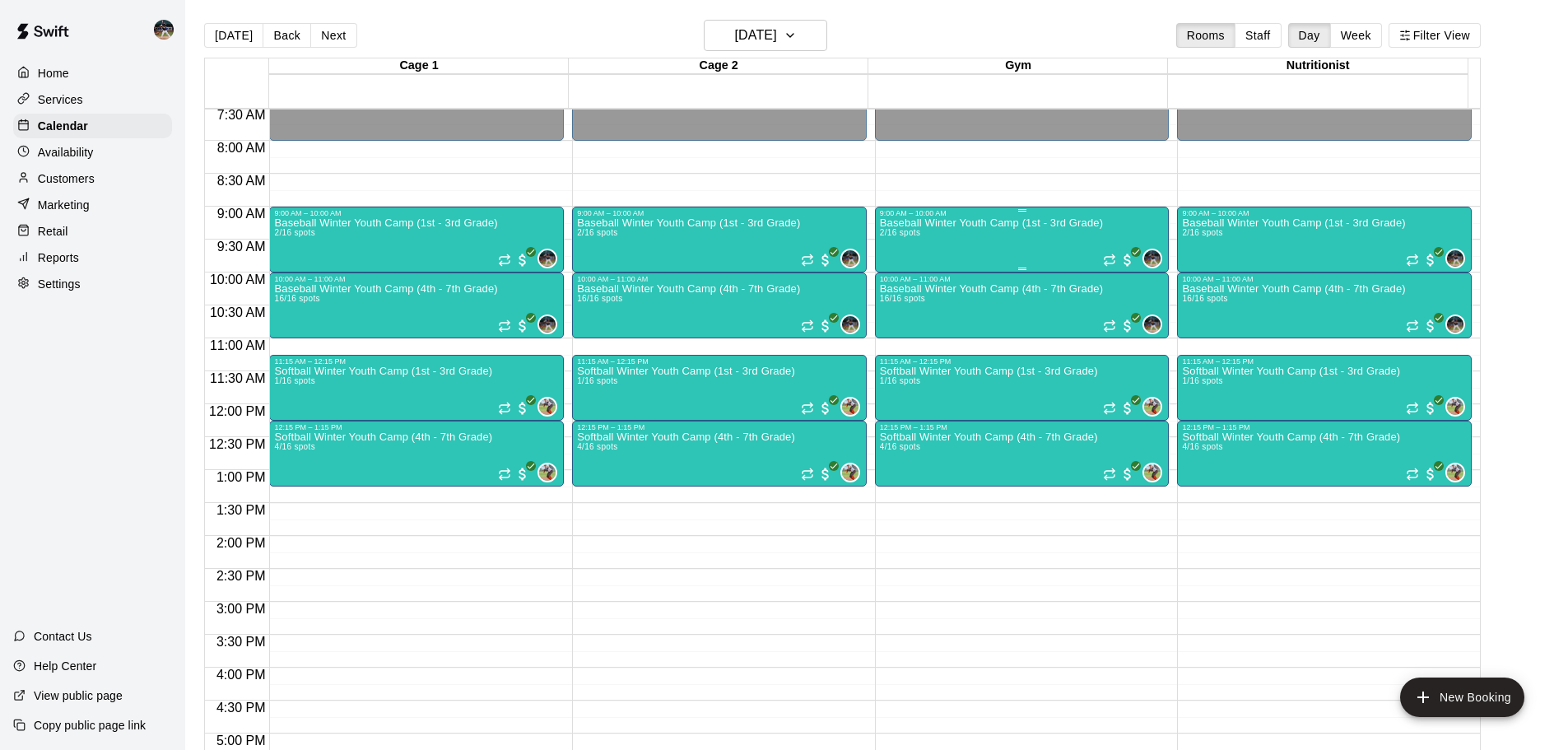
scroll to position [491, 0]
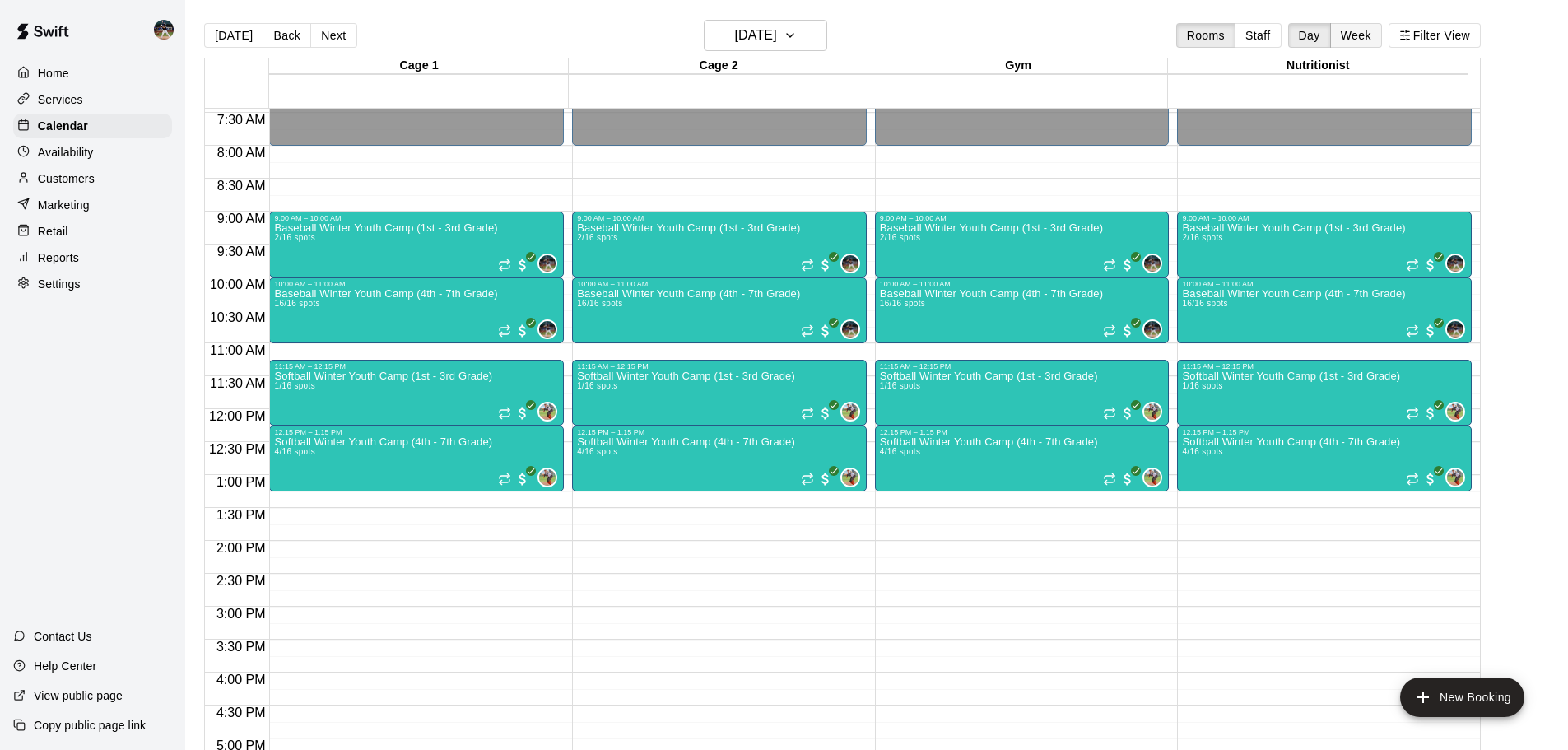
click at [1364, 37] on button "Week" at bounding box center [1356, 35] width 51 height 24
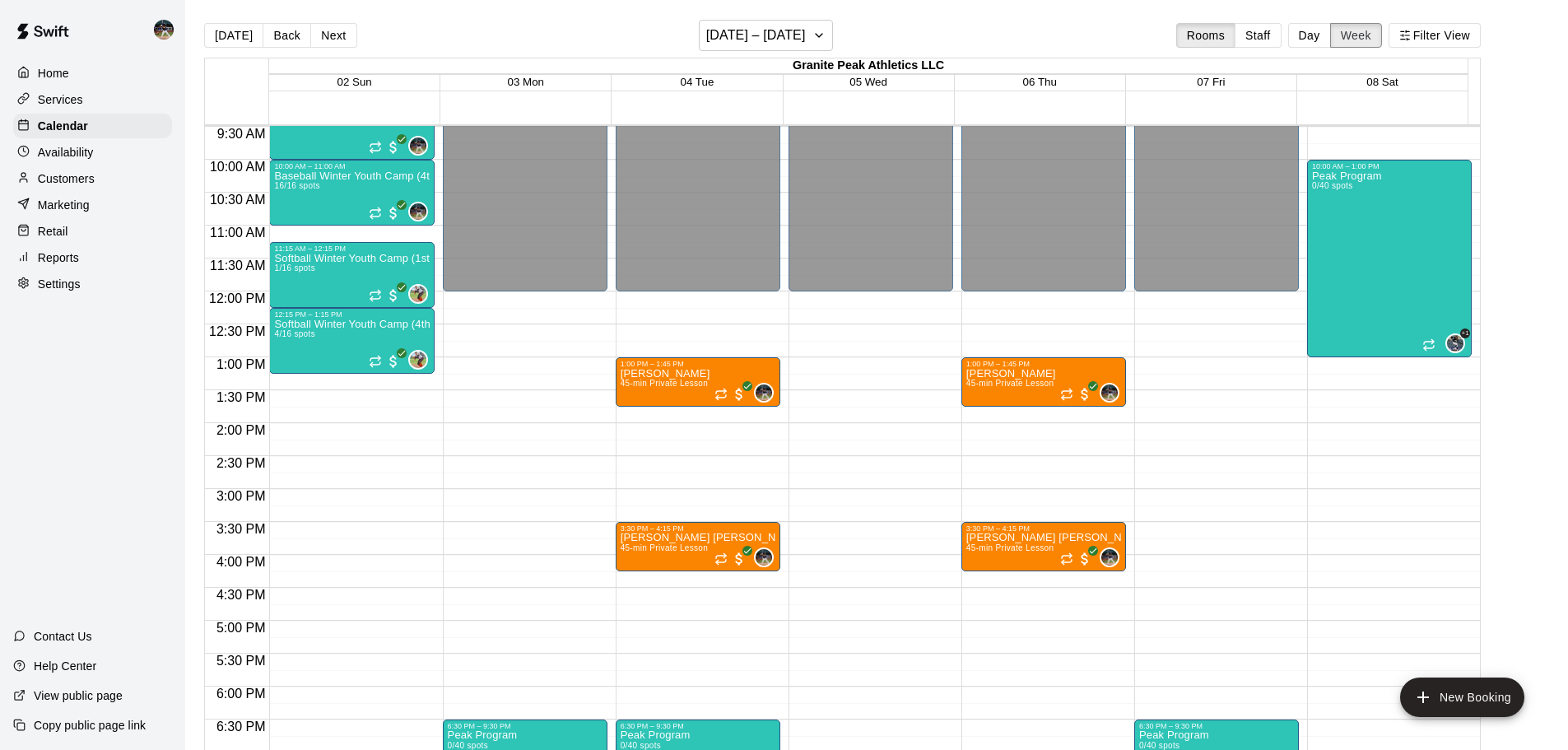
scroll to position [460, 0]
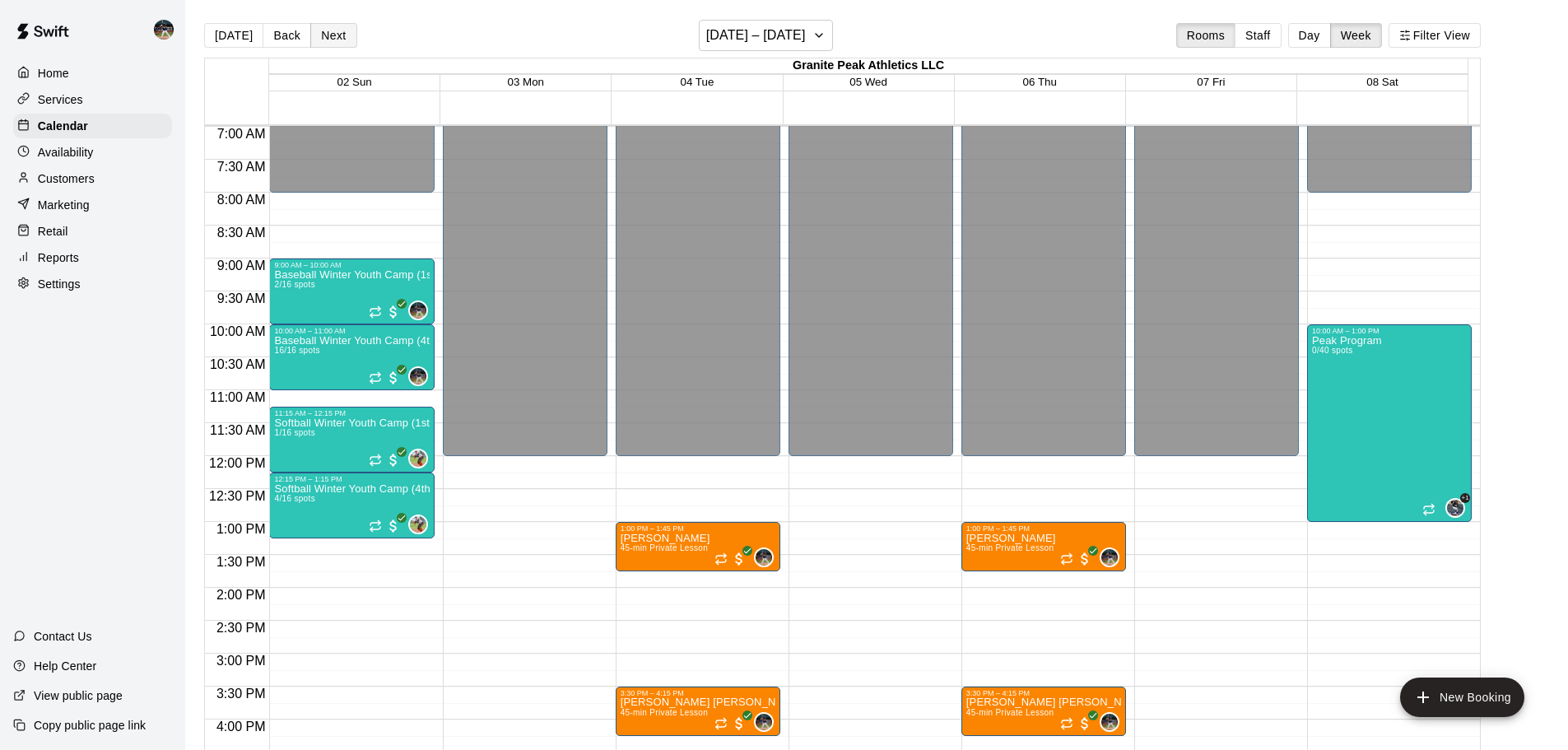
click at [321, 40] on button "Next" at bounding box center [333, 35] width 46 height 24
click at [329, 33] on button "Next" at bounding box center [333, 35] width 46 height 24
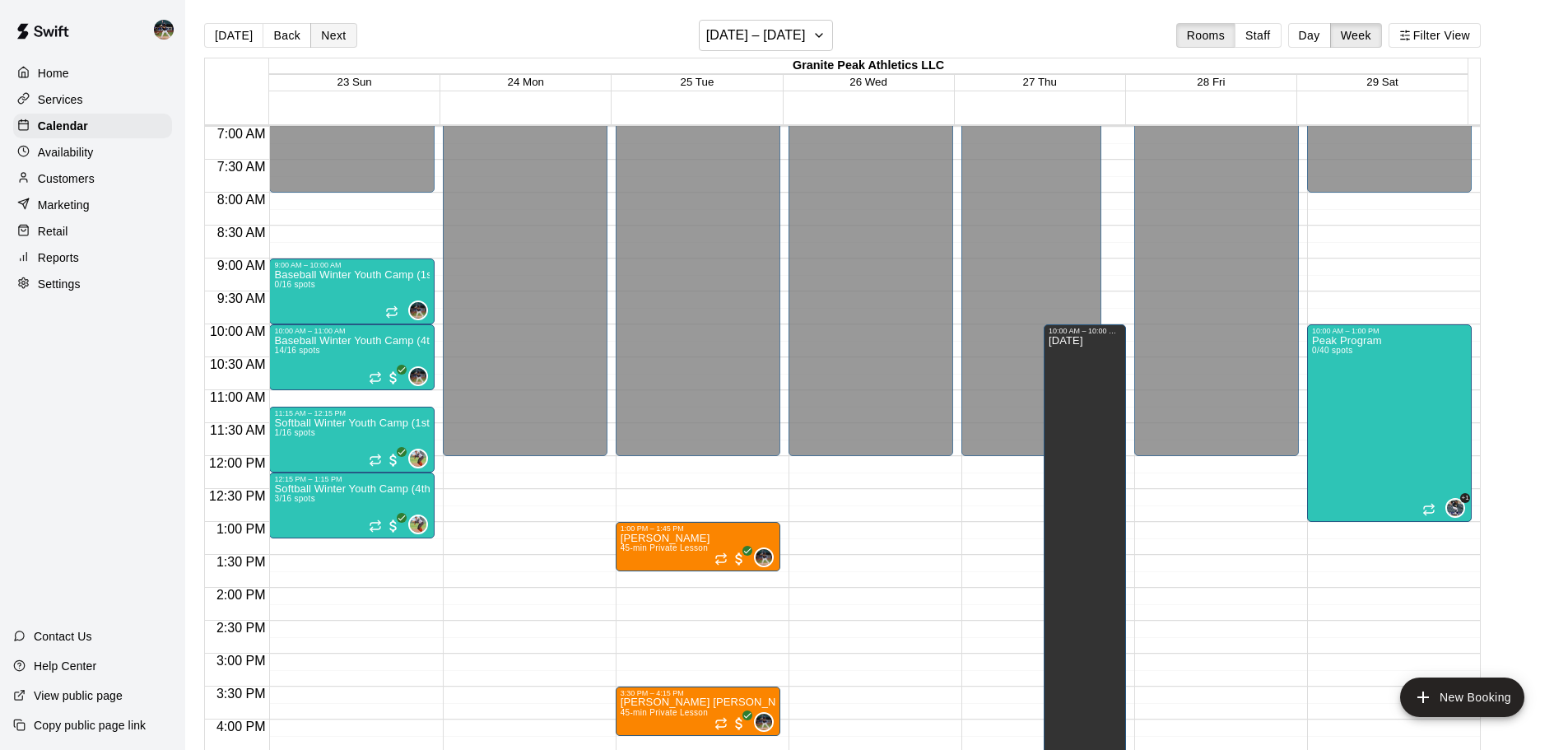
click at [313, 33] on button "Next" at bounding box center [333, 35] width 46 height 24
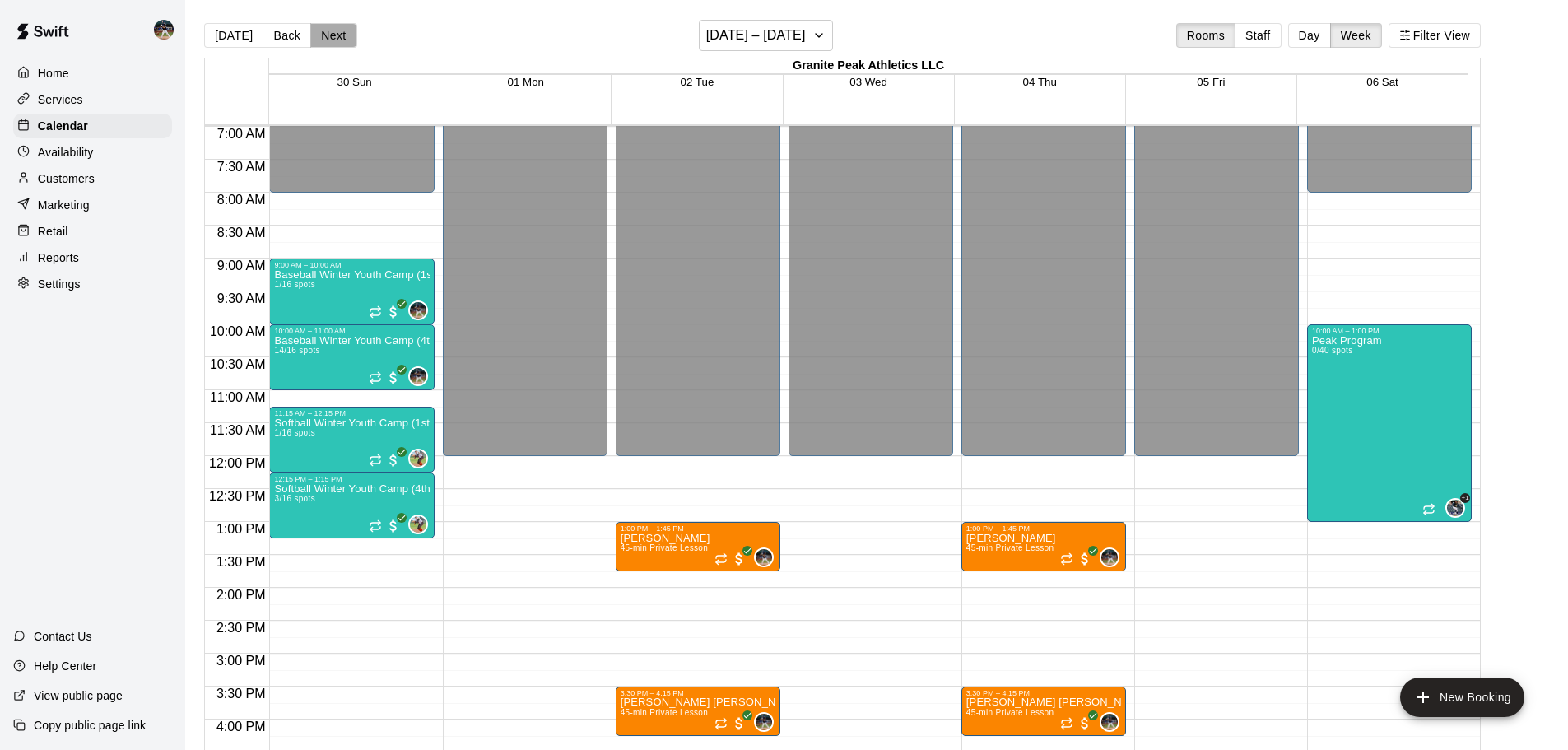
click at [313, 33] on button "Next" at bounding box center [333, 35] width 46 height 24
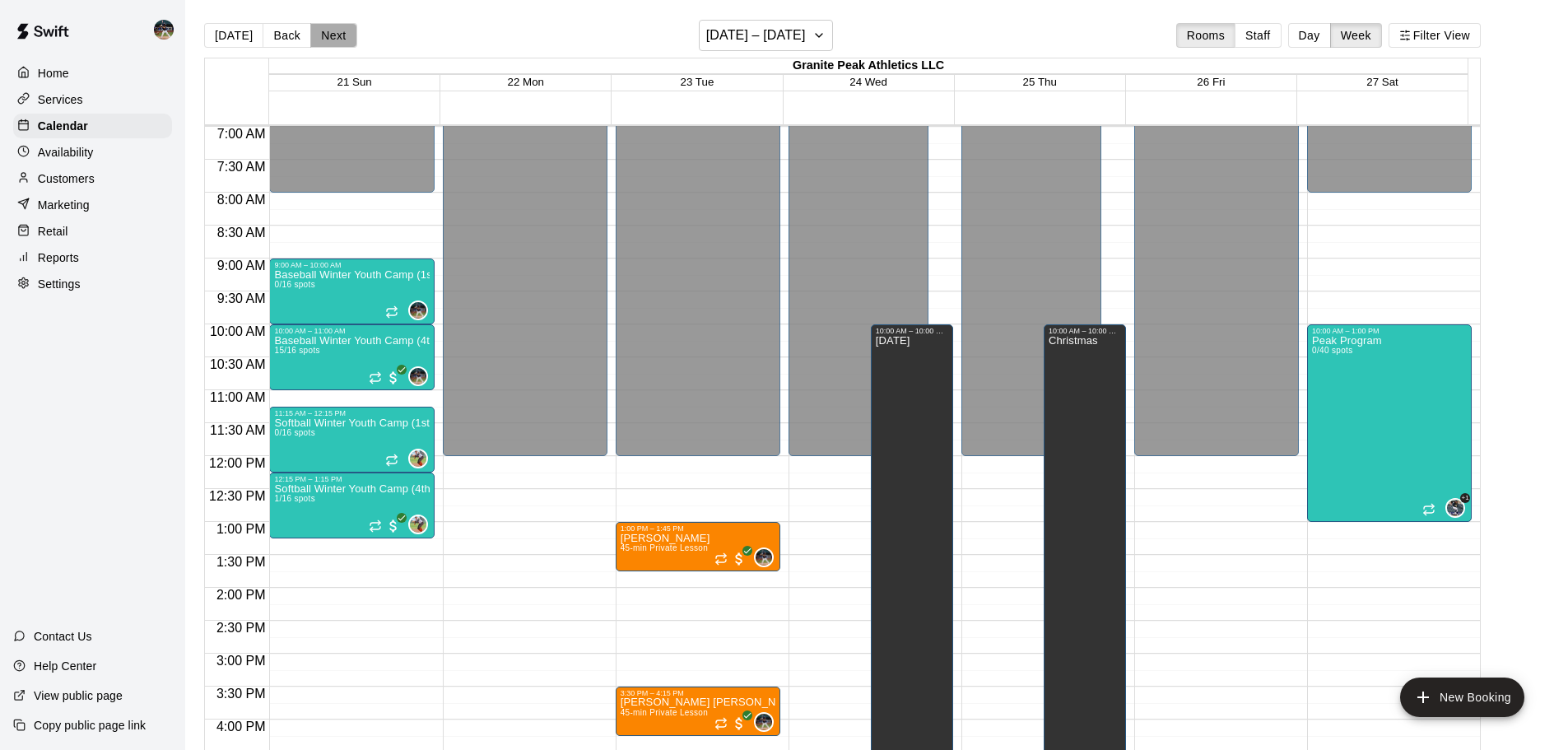
click at [313, 33] on button "Next" at bounding box center [333, 35] width 46 height 24
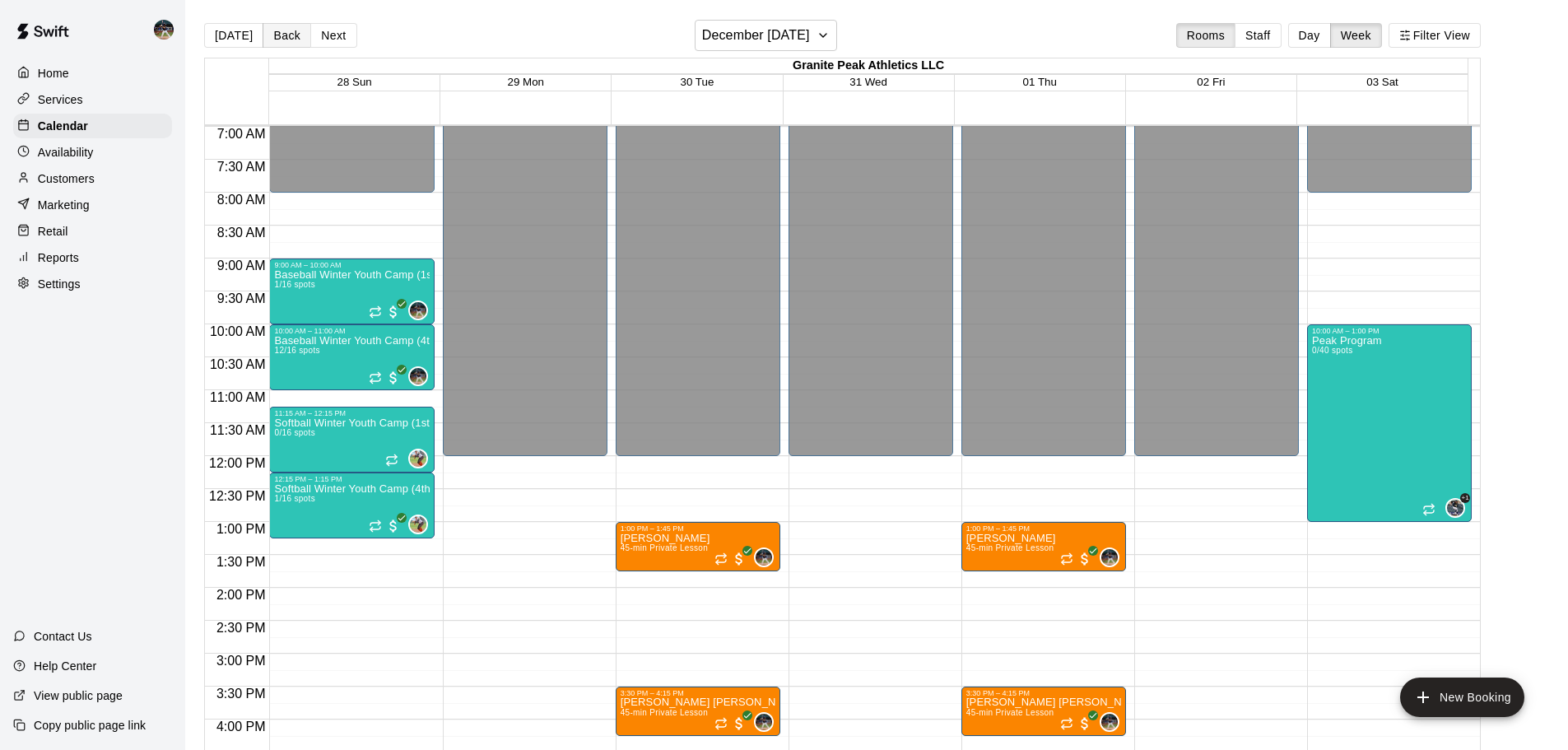
click at [265, 34] on button "Back" at bounding box center [287, 35] width 49 height 24
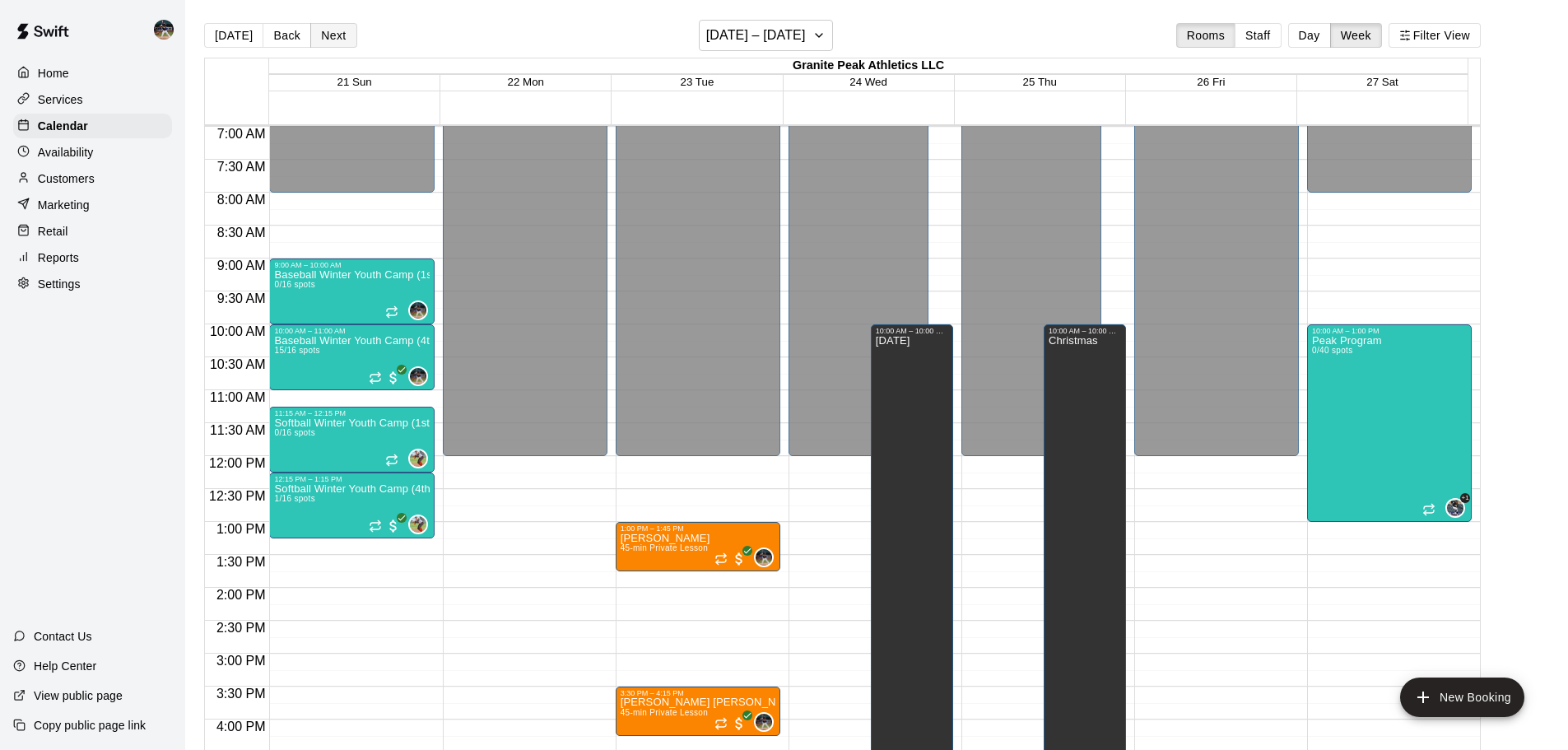
click at [336, 34] on button "Next" at bounding box center [333, 35] width 46 height 24
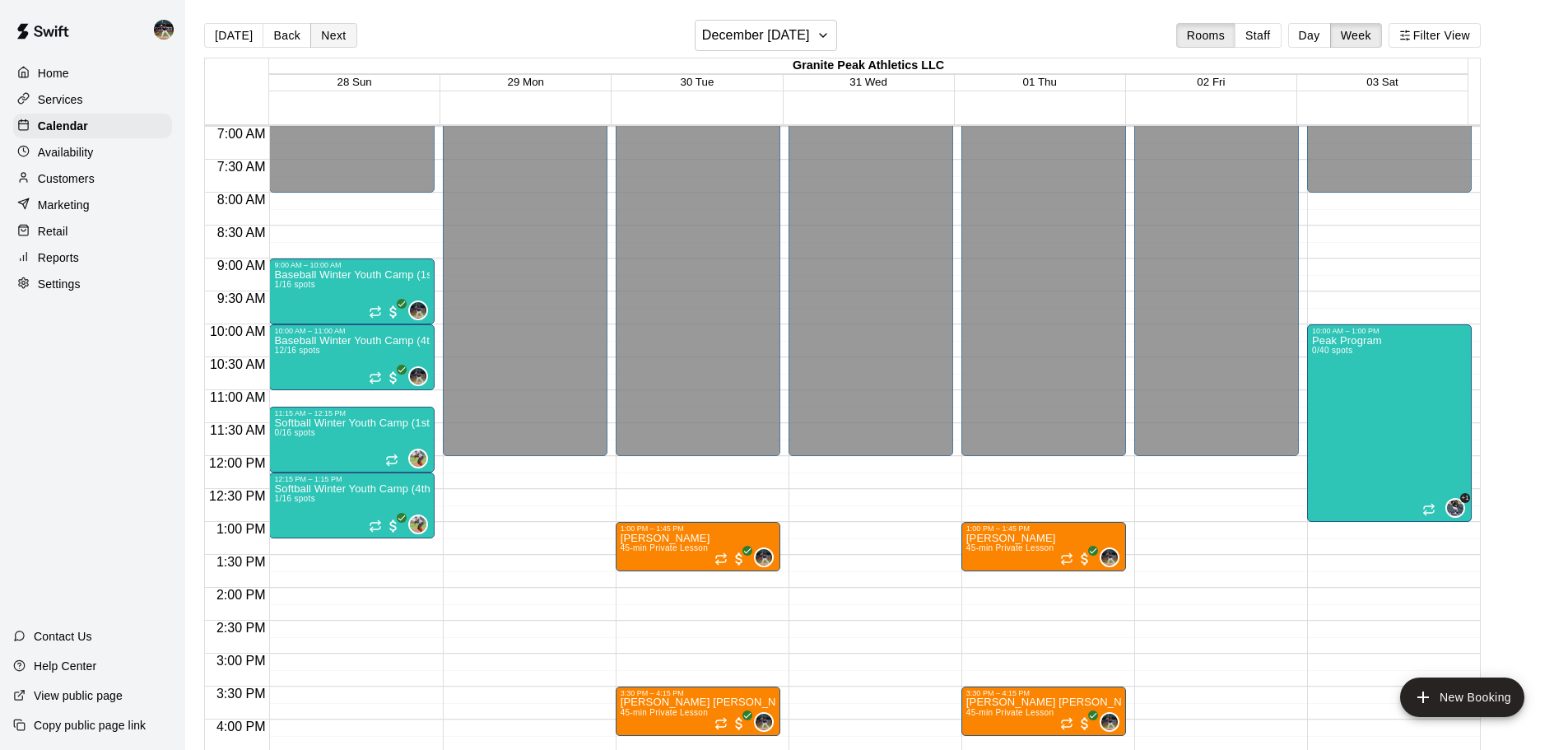
click at [336, 34] on button "Next" at bounding box center [333, 35] width 46 height 24
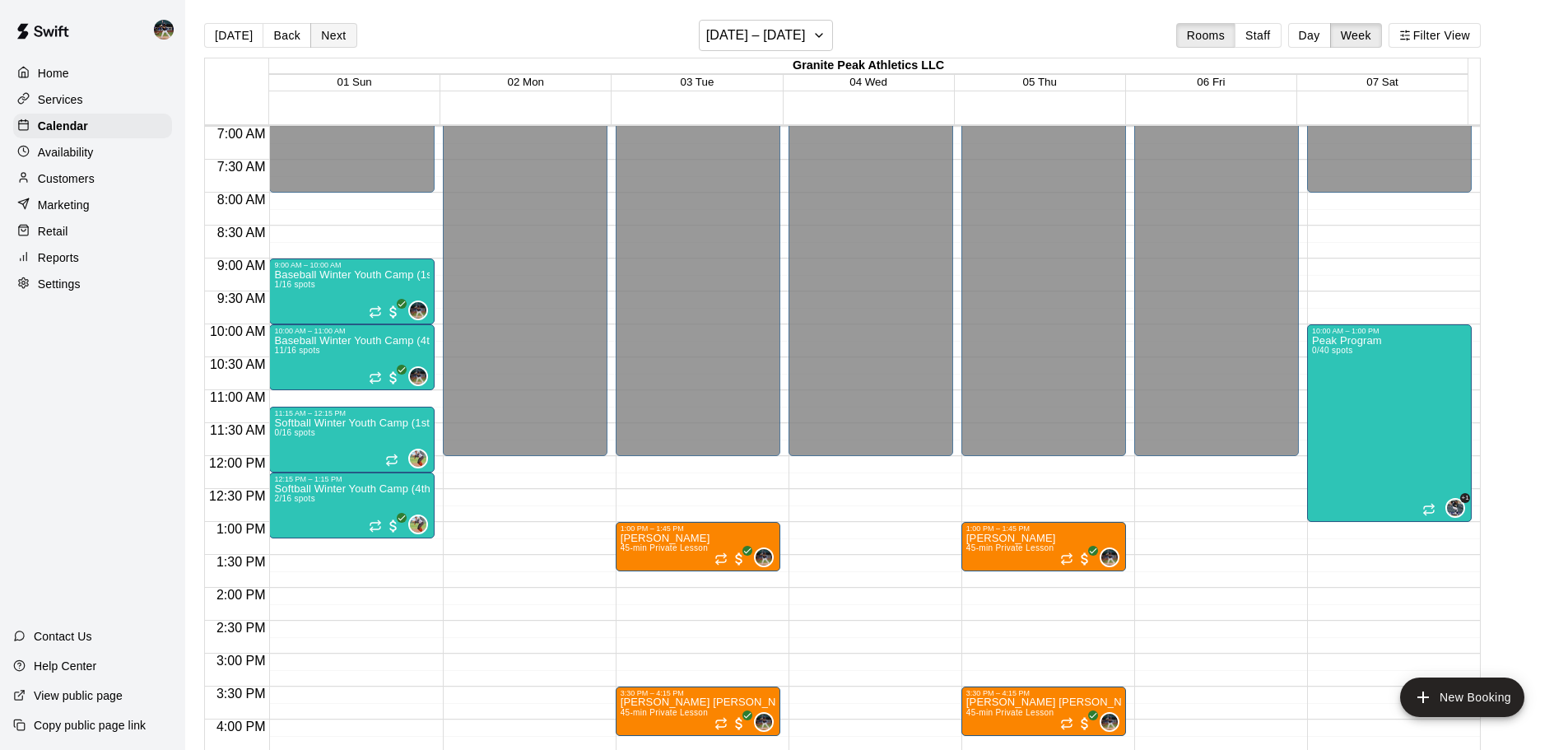
click at [336, 34] on button "Next" at bounding box center [333, 35] width 46 height 24
click at [227, 33] on button "[DATE]" at bounding box center [234, 35] width 60 height 24
